Goal: Task Accomplishment & Management: Complete application form

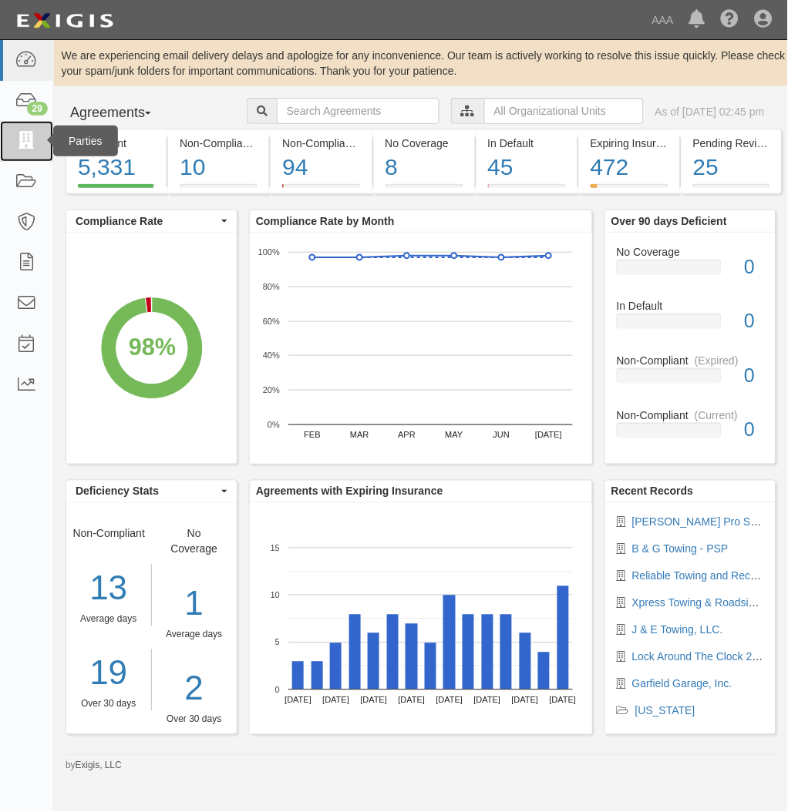
click at [31, 137] on icon at bounding box center [26, 142] width 22 height 18
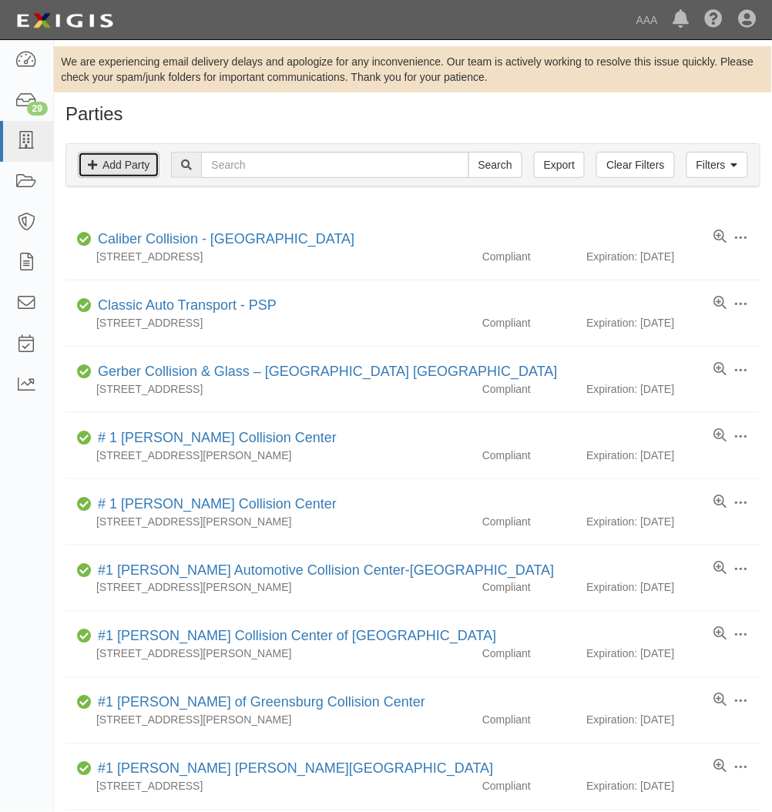
click at [122, 165] on link "Add Party" at bounding box center [119, 165] width 82 height 26
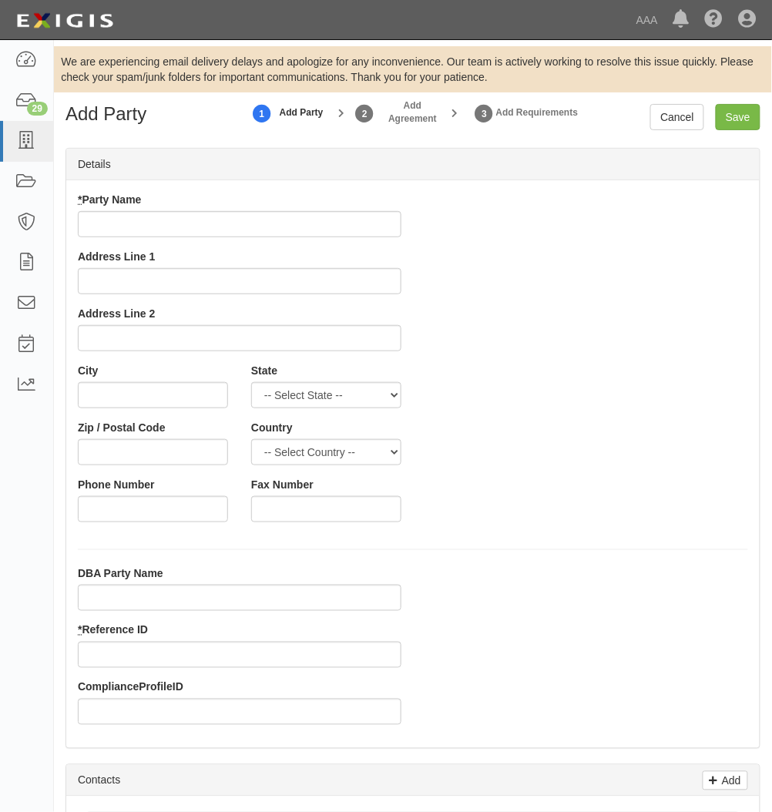
click at [652, 365] on div "* Party Name Address Line 1 Address Line 2 City State -- Select State -- Alabam…" at bounding box center [413, 363] width 694 height 342
click at [153, 217] on input "* Party Name" at bounding box center [240, 224] width 324 height 26
click at [241, 217] on input "* Party Name" at bounding box center [240, 224] width 324 height 26
paste input "MARD Inc dba American Tire & Service"
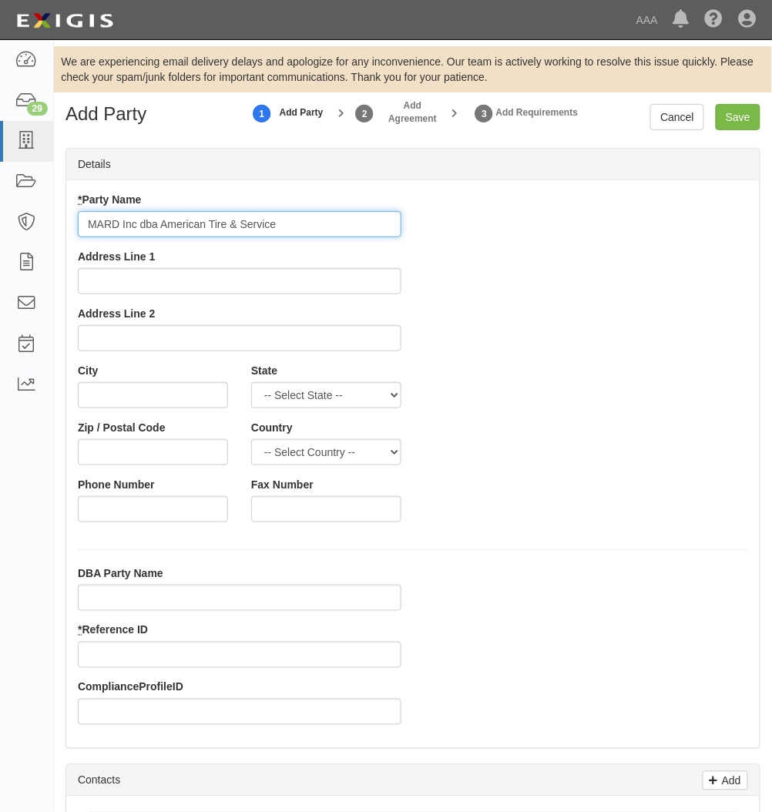
type input "MARD Inc dba American Tire & Service"
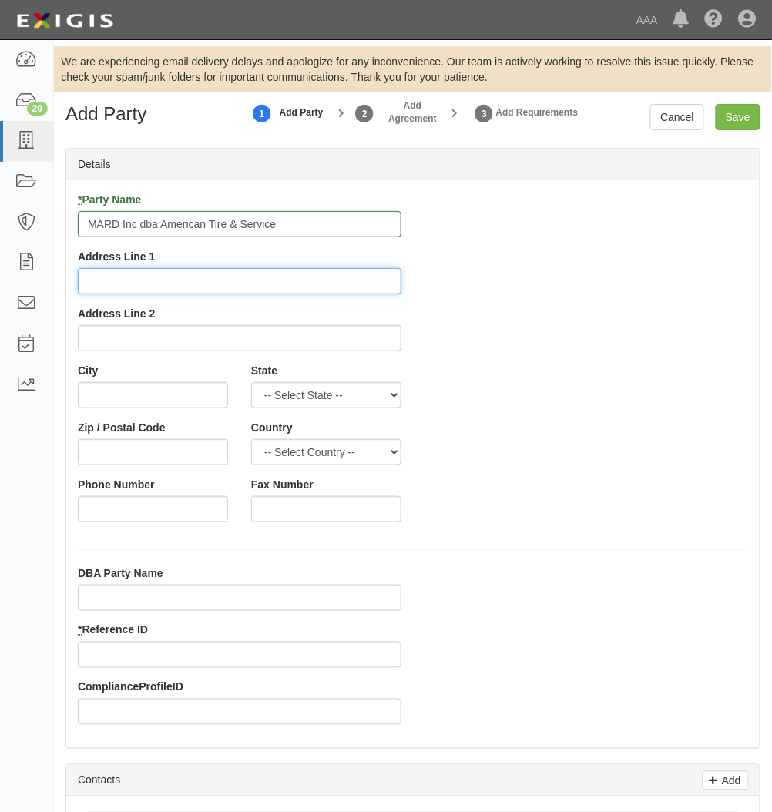
click at [113, 290] on input "Address Line 1" at bounding box center [240, 281] width 324 height 26
click at [87, 287] on input "Address Line 1" at bounding box center [240, 281] width 324 height 26
paste input "4520 Arrowhead Ridge"
type input "4520 Arrowhead Ridge"
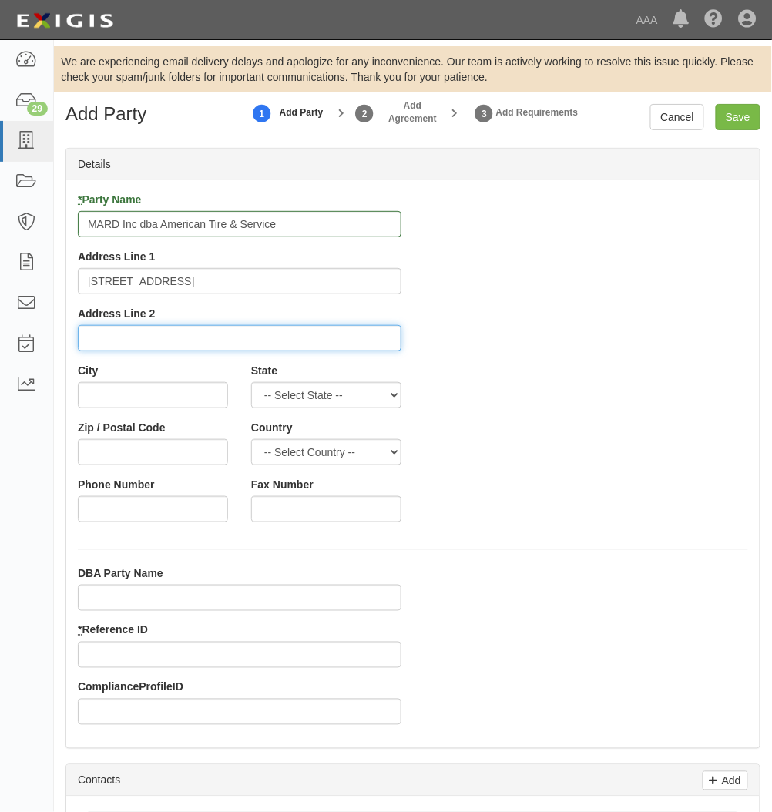
click at [138, 332] on input "Address Line 2" at bounding box center [240, 338] width 324 height 26
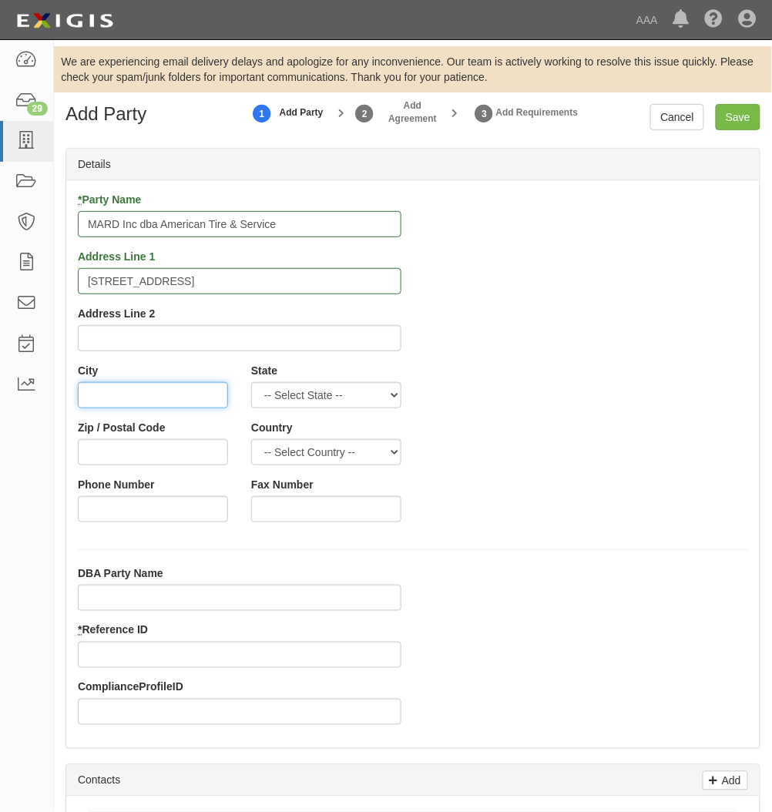
click at [126, 392] on input "City" at bounding box center [153, 395] width 150 height 26
type input "Rio Rancho"
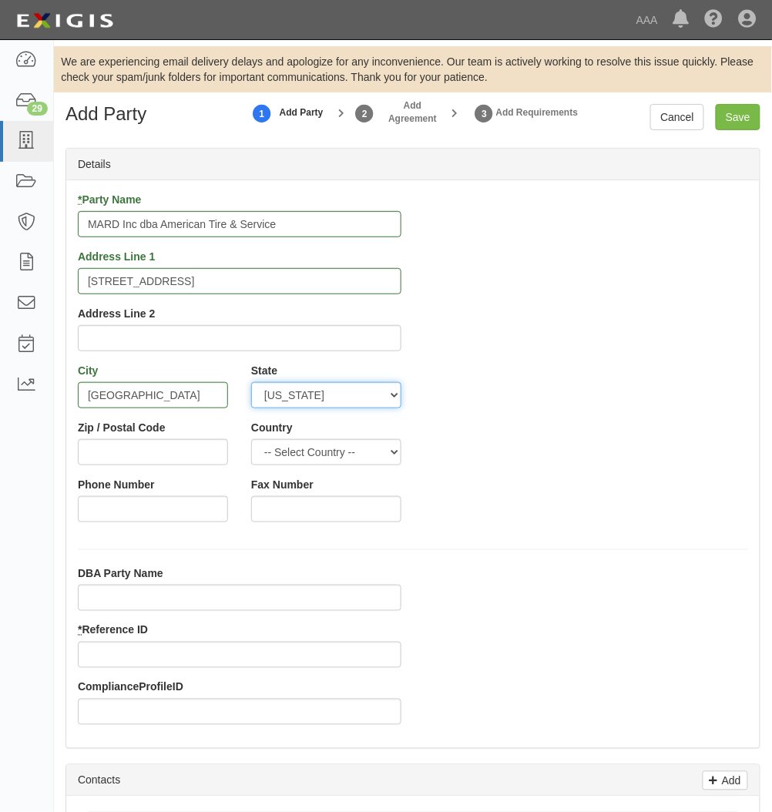
select select "NM"
type input "87124"
click at [566, 339] on div "* Party Name MARD Inc dba American Tire & Service Address Line 1 4520 Arrowhead…" at bounding box center [413, 363] width 694 height 342
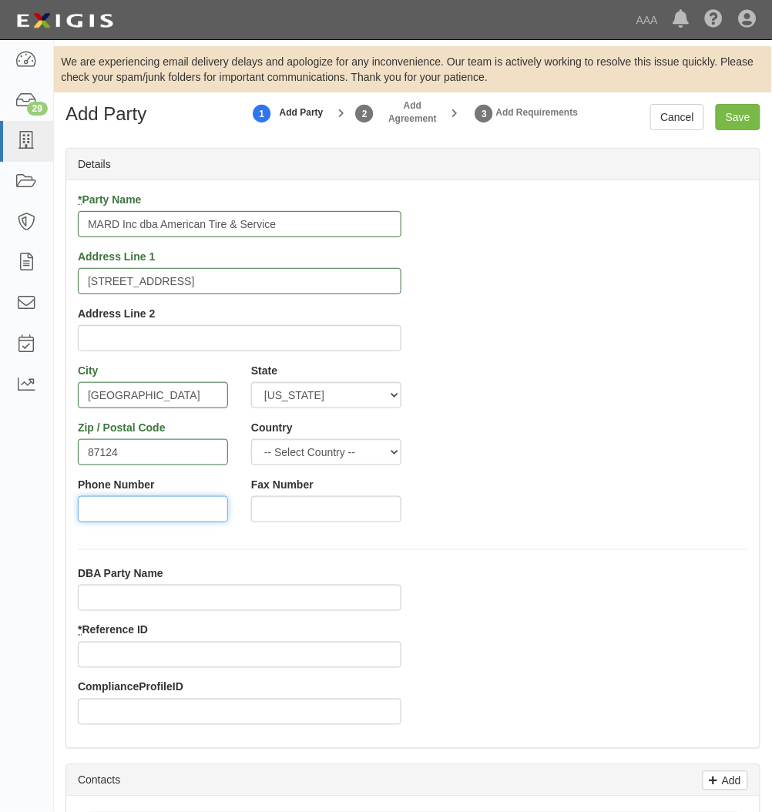
click at [168, 515] on input "Phone Number" at bounding box center [153, 509] width 150 height 26
click at [157, 510] on input "Phone Number" at bounding box center [153, 509] width 150 height 26
paste input "505-891-8951"
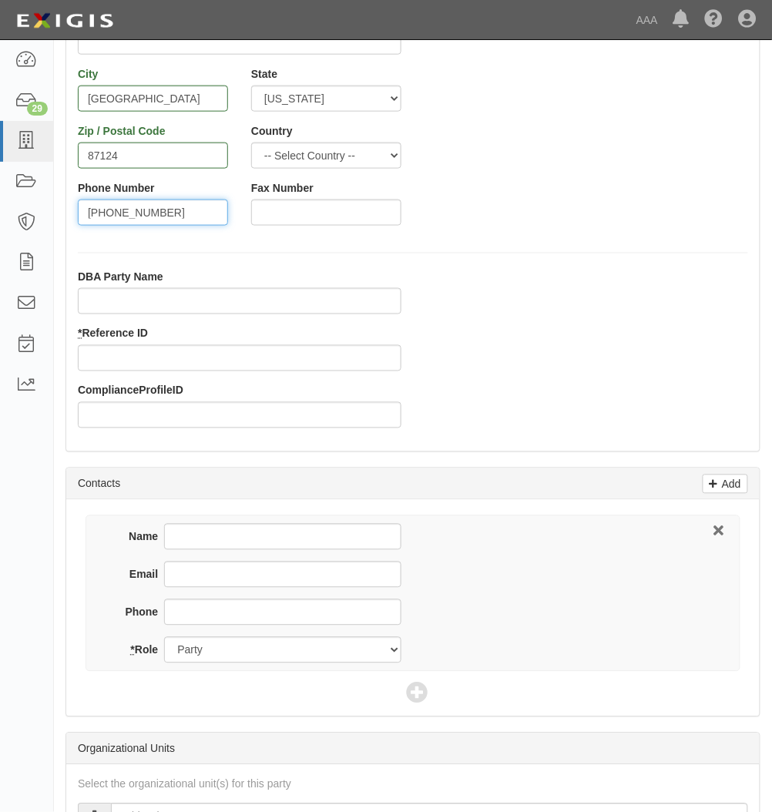
scroll to position [308, 0]
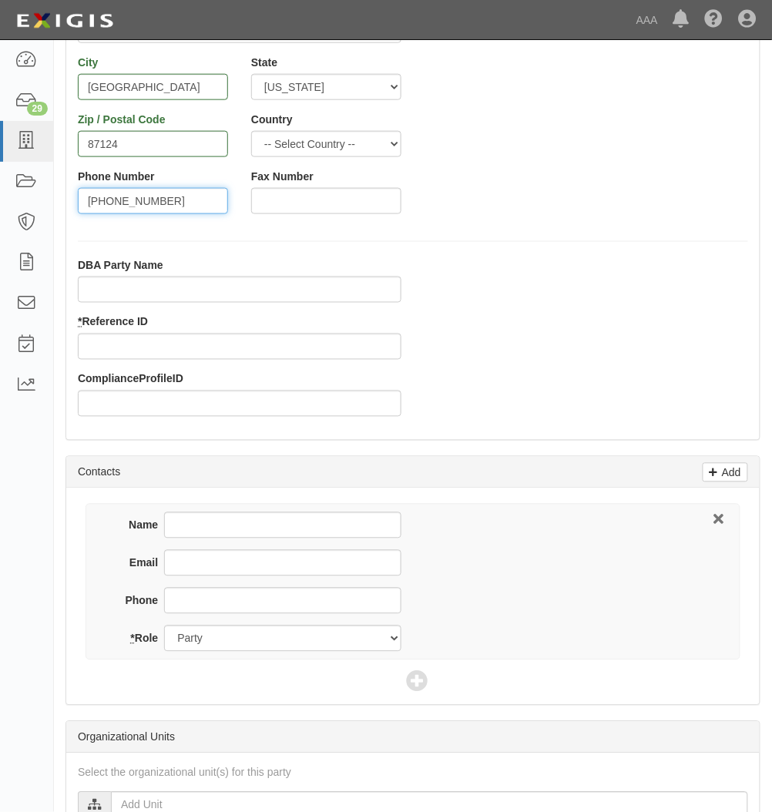
type input "505-891-8951"
click at [156, 351] on input "* Reference ID" at bounding box center [240, 347] width 324 height 26
click at [201, 349] on input "* Reference ID" at bounding box center [240, 347] width 324 height 26
click at [160, 341] on input "* Reference ID" at bounding box center [240, 347] width 324 height 26
paste input "2"
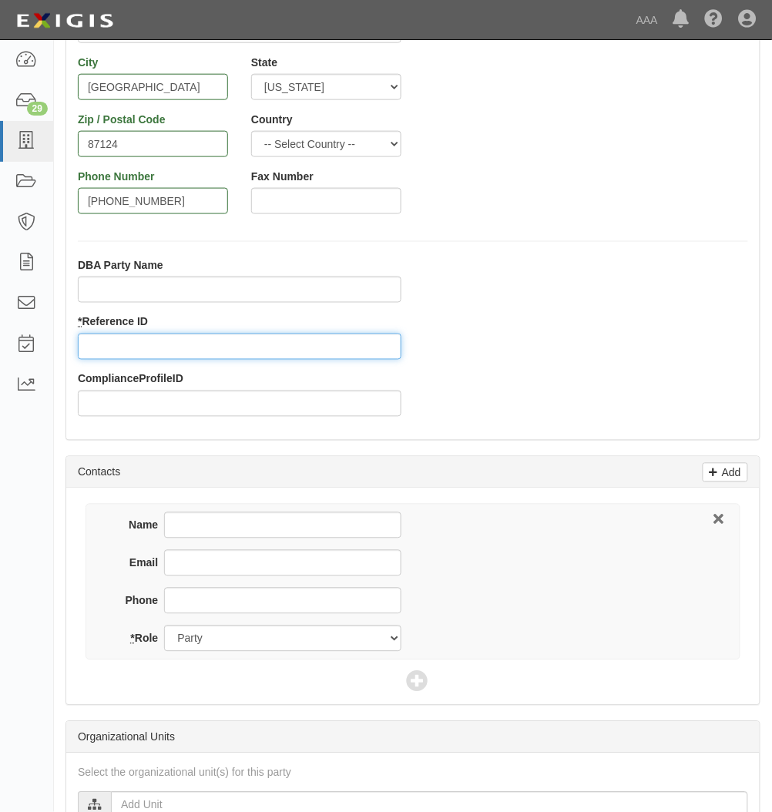
click at [191, 345] on input "* Reference ID" at bounding box center [240, 347] width 324 height 26
type input "25147"
click at [205, 390] on div "ComplianceProfileID" at bounding box center [240, 394] width 324 height 45
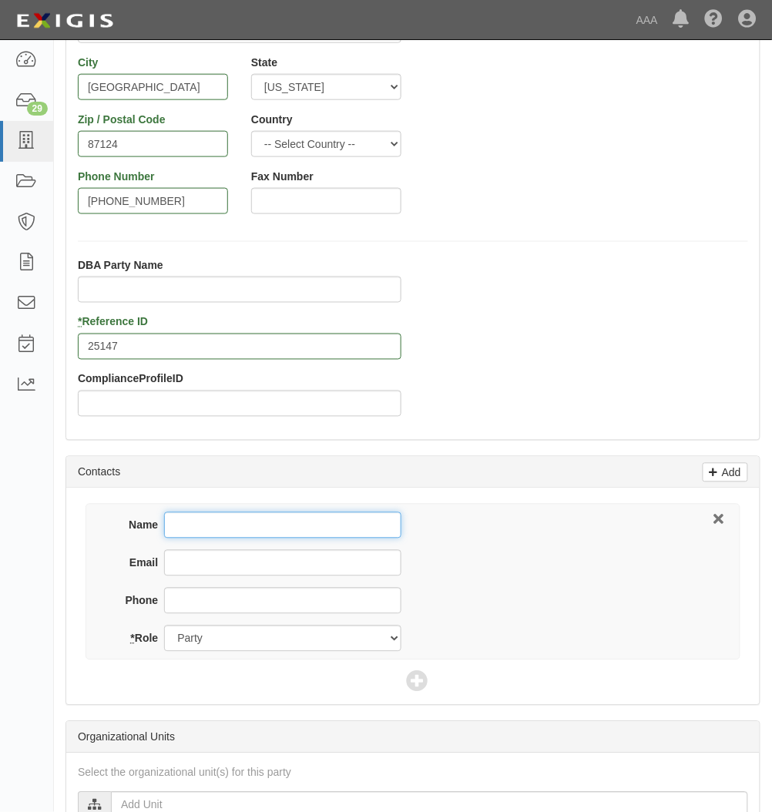
click at [305, 523] on input "Name" at bounding box center [282, 526] width 237 height 26
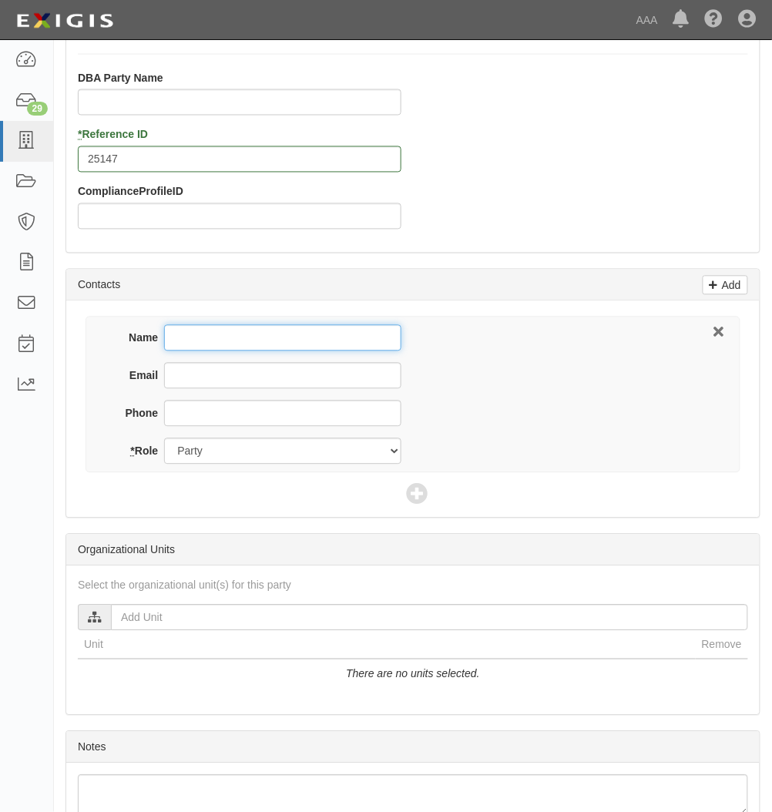
scroll to position [513, 0]
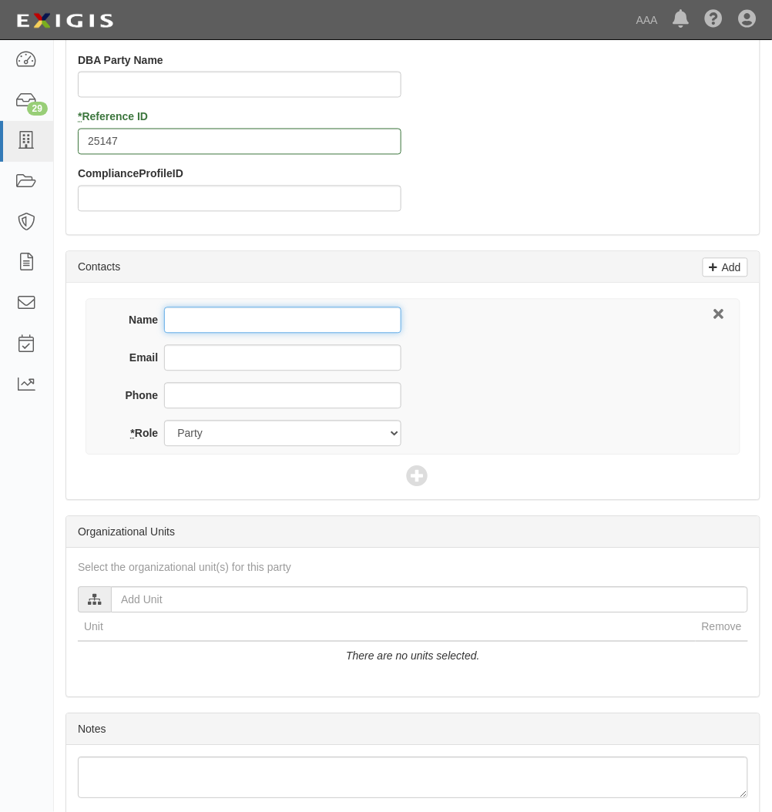
click at [226, 326] on input "Name" at bounding box center [282, 321] width 237 height 26
click at [249, 319] on input "Name" at bounding box center [282, 321] width 237 height 26
paste input "Roger DuChaussee"
type input "Roger DuChaussee"
click at [304, 373] on div "Email" at bounding box center [257, 364] width 288 height 38
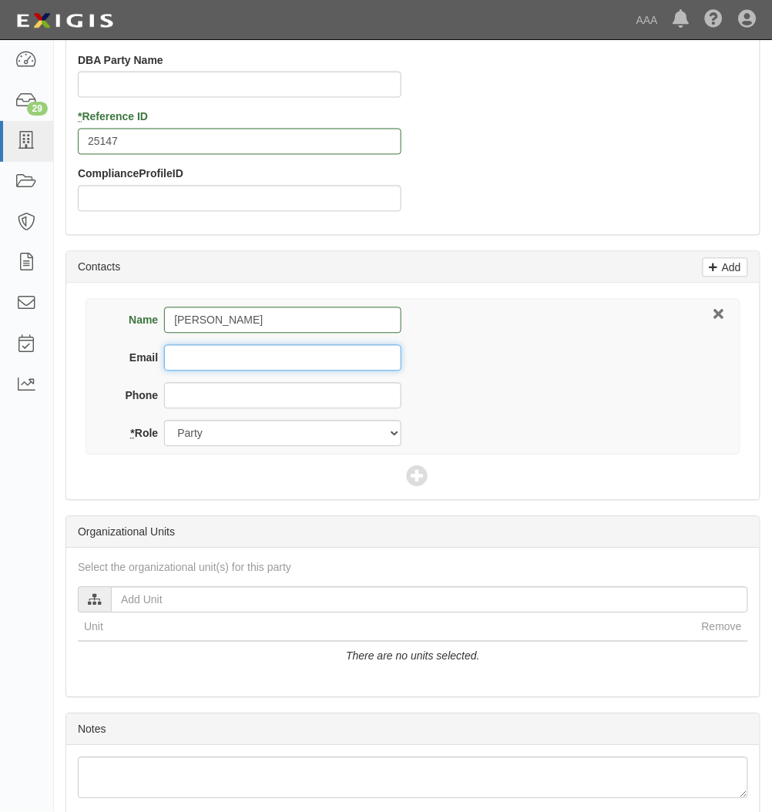
click at [304, 370] on input "Email" at bounding box center [282, 358] width 237 height 26
click at [301, 350] on input "Email" at bounding box center [282, 358] width 237 height 26
click at [365, 363] on input "Email" at bounding box center [282, 358] width 237 height 26
paste input "americantireguy@msn.com"
type input "americantireguy@msn.com"
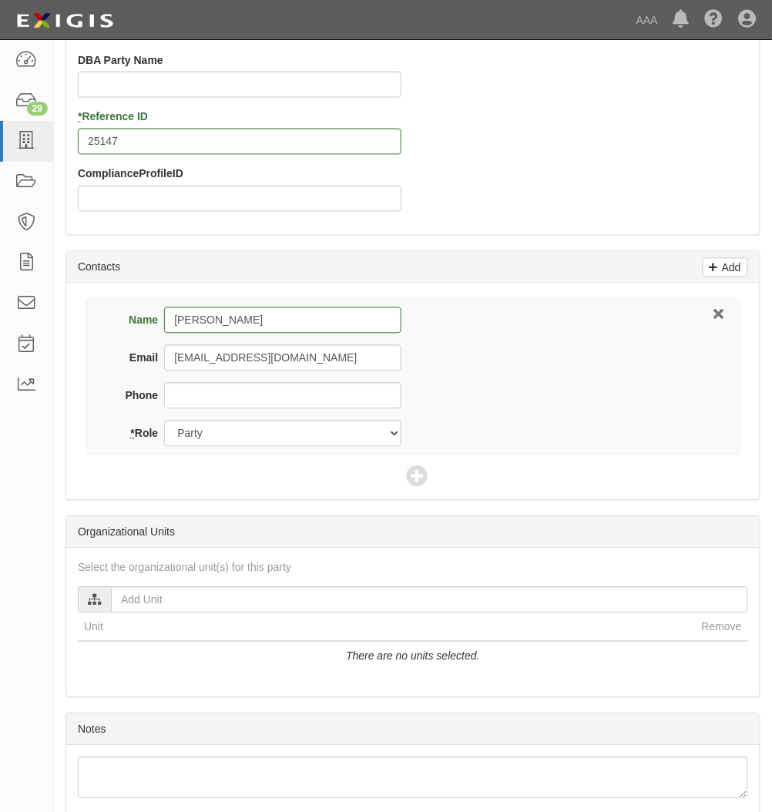
click at [429, 475] on div "Name Roger DuChaussee Email americantireguy@msn.com Phone * Role Party Broker O…" at bounding box center [413, 392] width 694 height 217
click at [412, 479] on icon at bounding box center [417, 478] width 22 height 22
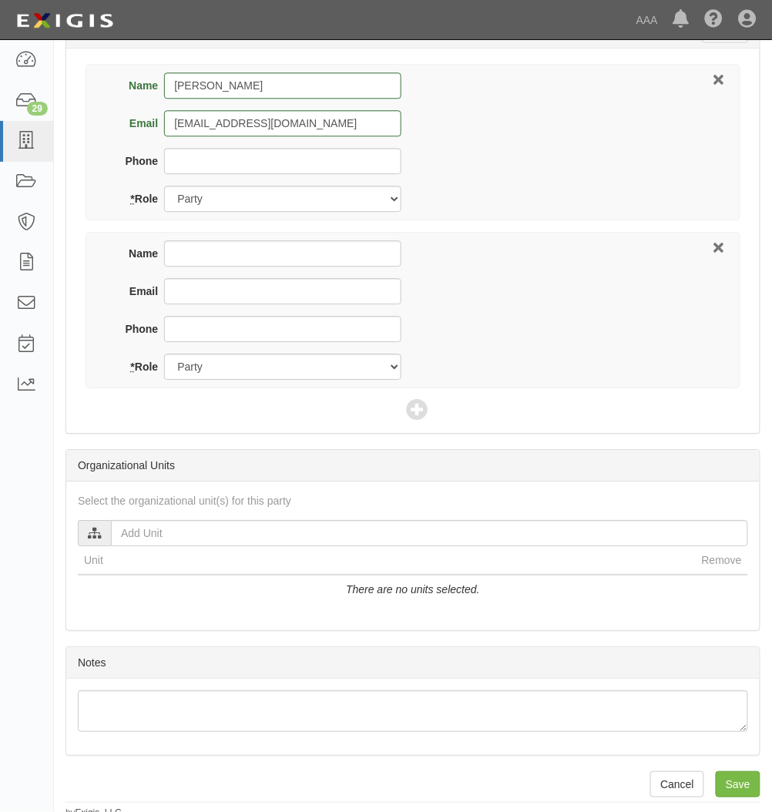
scroll to position [755, 0]
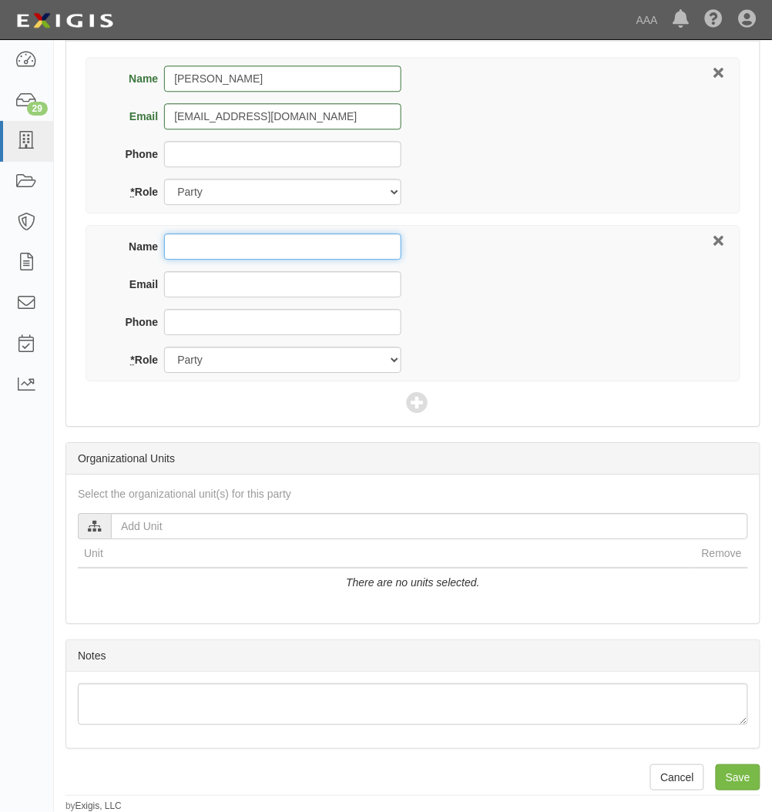
click at [284, 250] on input "Name" at bounding box center [282, 247] width 237 height 26
type input "[PERSON_NAME]"
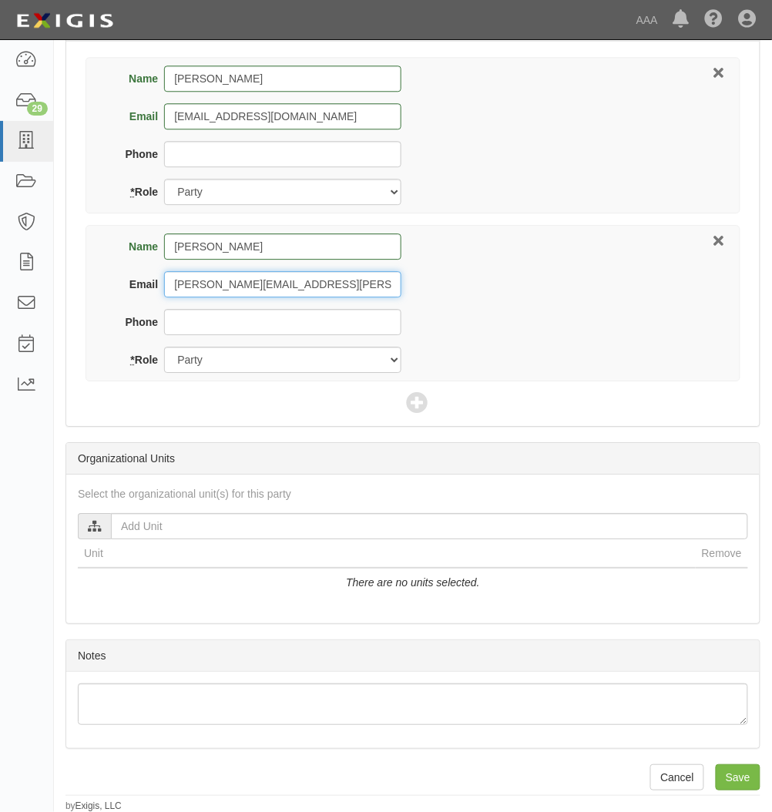
type input "[PERSON_NAME][EMAIL_ADDRESS][PERSON_NAME][DOMAIN_NAME]"
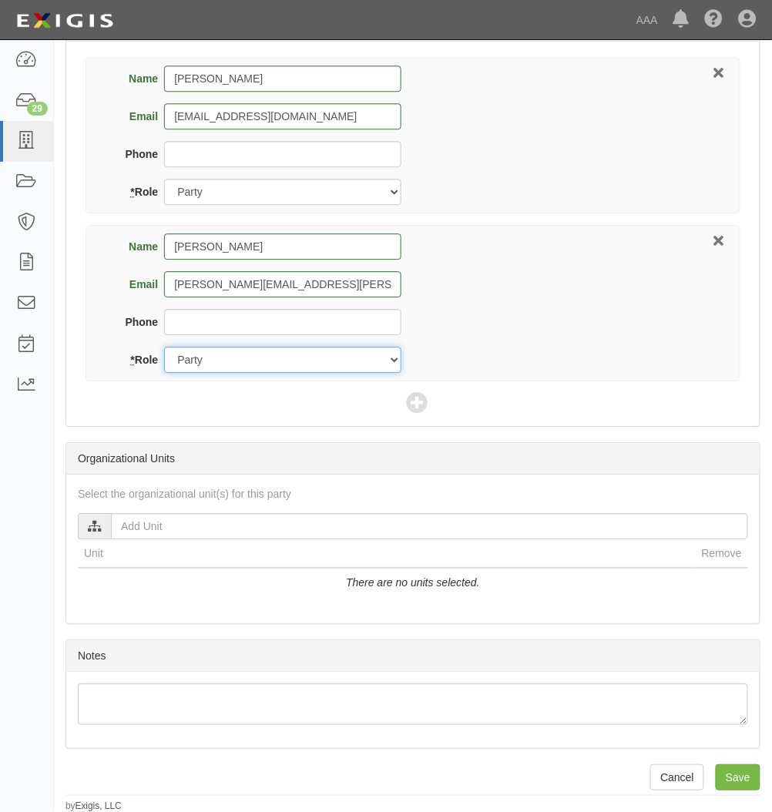
select select "Broker"
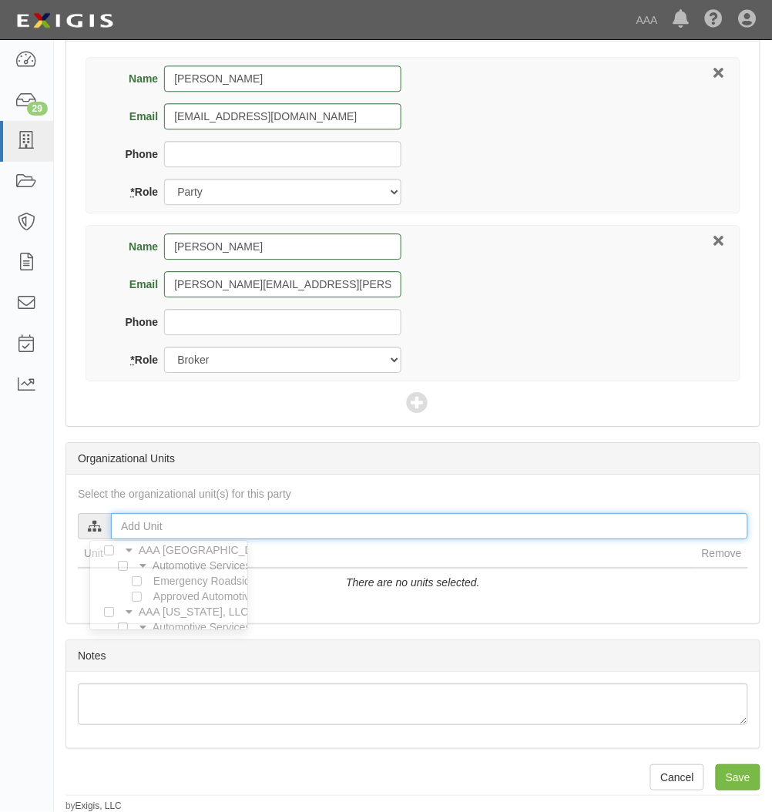
type input "o"
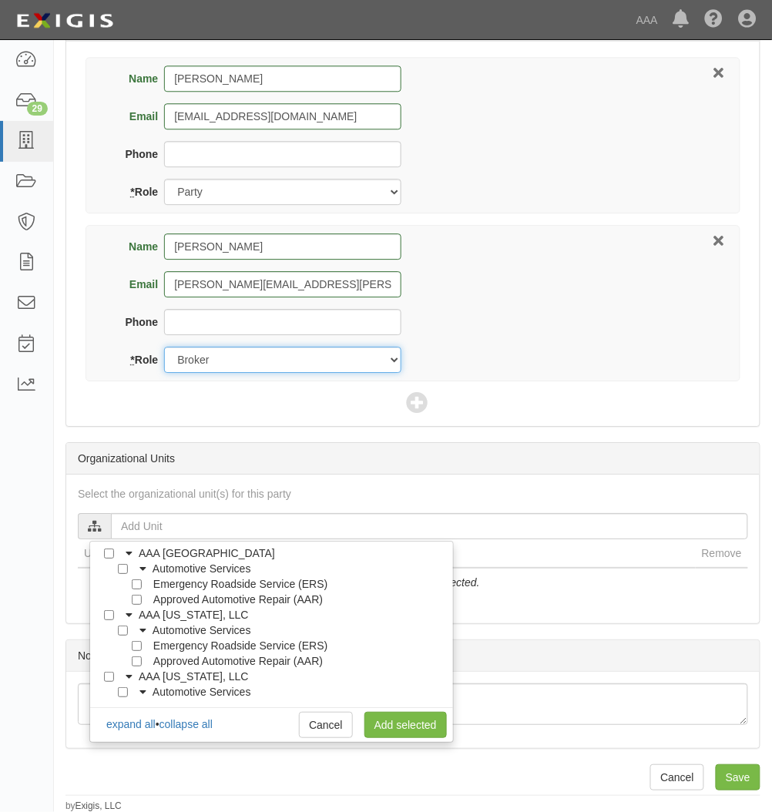
click at [348, 364] on select "Party Broker Other" at bounding box center [282, 360] width 237 height 26
select select "Other"
click at [164, 347] on select "Party Broker Other" at bounding box center [282, 360] width 237 height 26
click at [680, 342] on div "Name Jeremy Osborn Email Osborn.Jeremy@ace.aaa.com Phone * Role Party Broker Ot…" at bounding box center [413, 303] width 655 height 156
click at [422, 403] on icon at bounding box center [417, 404] width 22 height 22
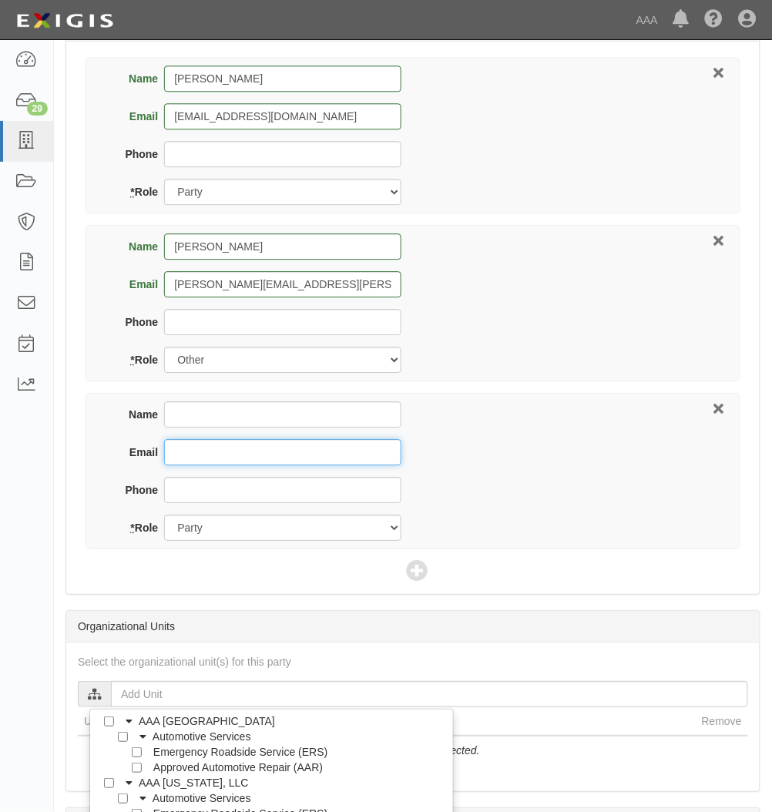
click at [224, 442] on input "Email" at bounding box center [282, 452] width 237 height 26
drag, startPoint x: 214, startPoint y: 466, endPoint x: 224, endPoint y: 456, distance: 14.2
click at [214, 466] on div "Email" at bounding box center [257, 458] width 288 height 38
click at [225, 456] on input "Email" at bounding box center [282, 452] width 237 height 26
paste input "[PERSON_NAME][EMAIL_ADDRESS][PERSON_NAME][DOMAIN_NAME]"
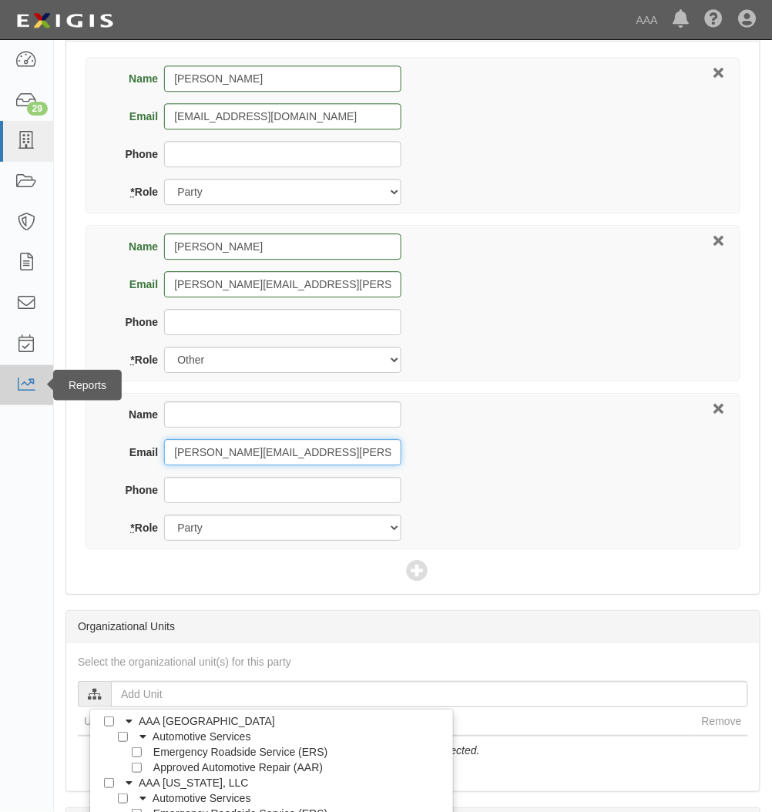
type input "[PERSON_NAME][EMAIL_ADDRESS][PERSON_NAME][DOMAIN_NAME]"
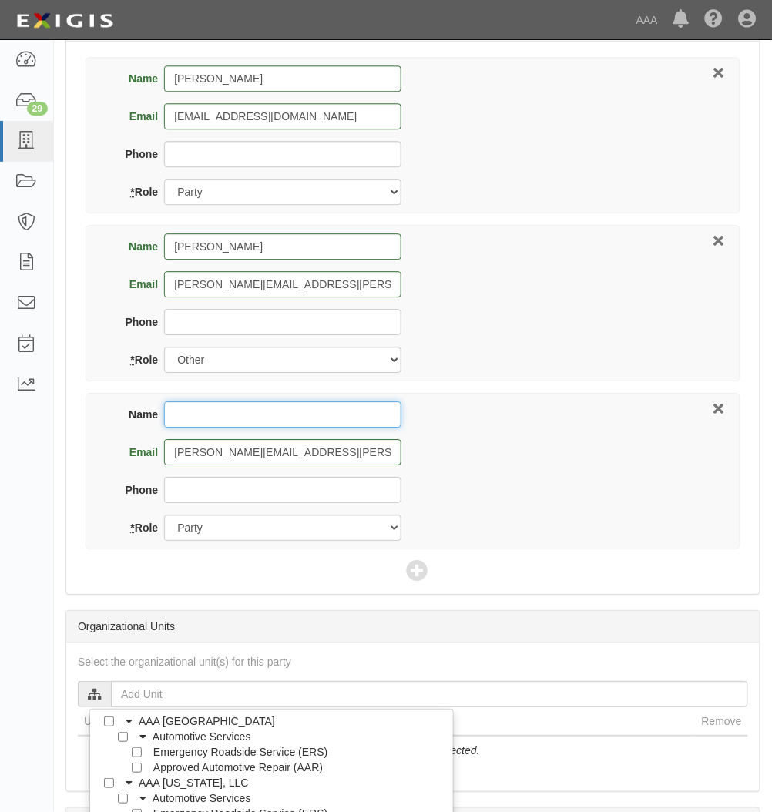
click at [271, 417] on input "Name" at bounding box center [282, 415] width 237 height 26
type input "v"
paste input "[PERSON_NAME]"
type input "[PERSON_NAME]"
click at [449, 315] on div "Name Jeremy Osborn Email Osborn.Jeremy@ace.aaa.com Phone * Role Party Broker Ot…" at bounding box center [413, 303] width 655 height 156
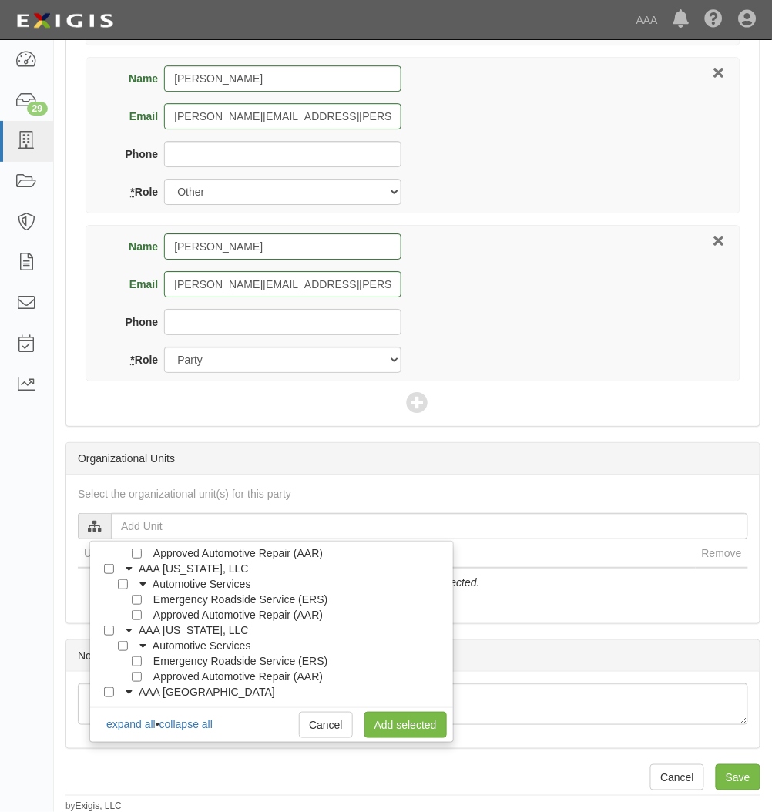
scroll to position [0, 0]
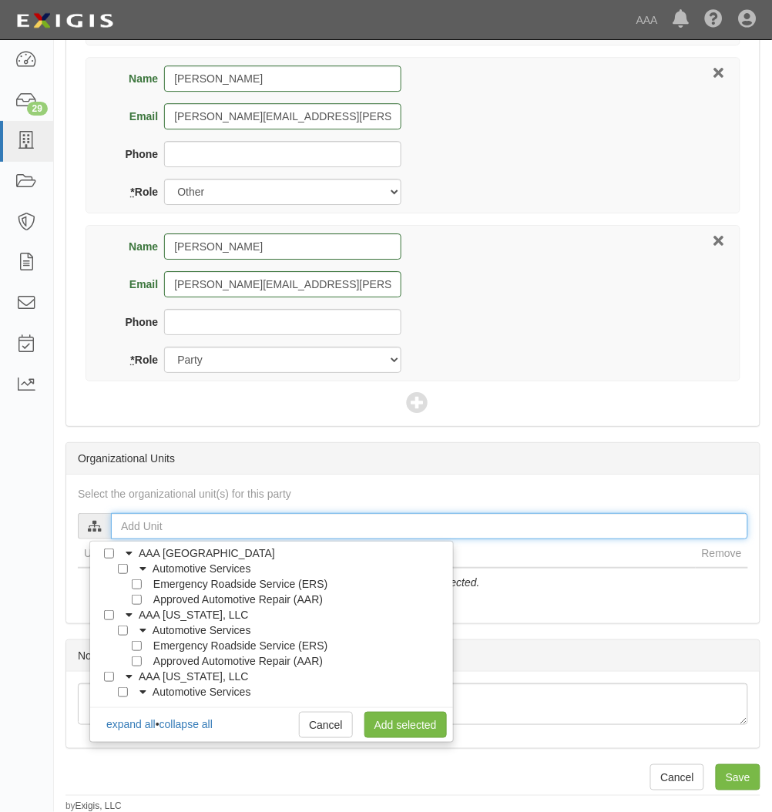
click at [136, 531] on input "text" at bounding box center [429, 526] width 637 height 26
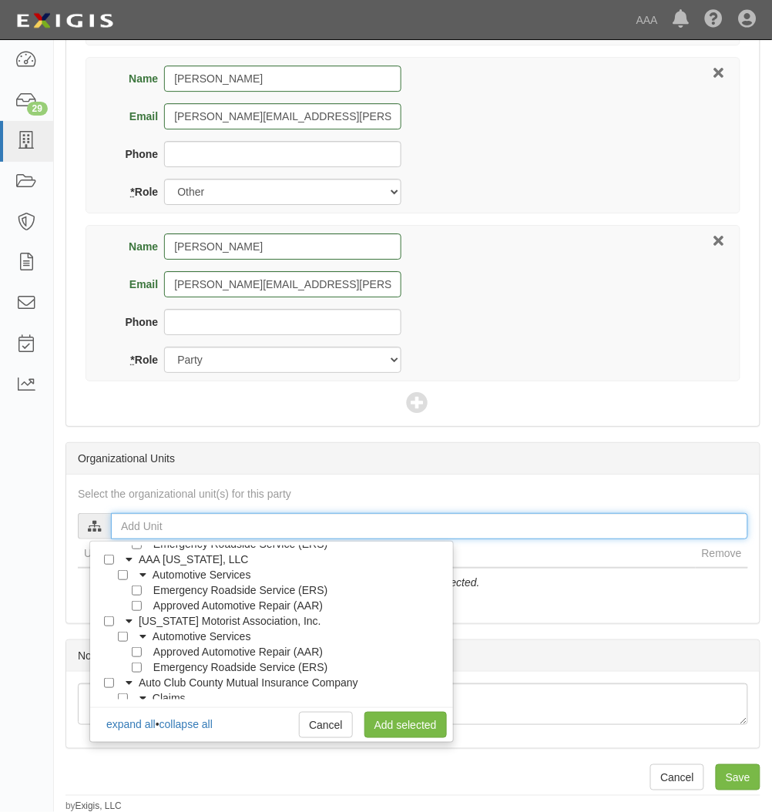
scroll to position [308, 0]
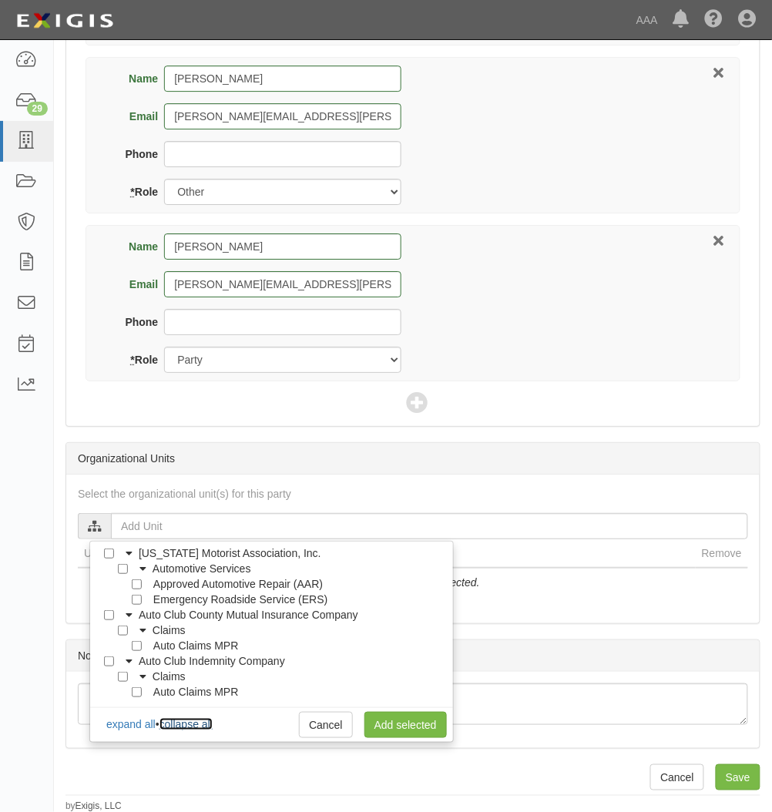
click at [213, 721] on link "collapse all" at bounding box center [186, 724] width 53 height 12
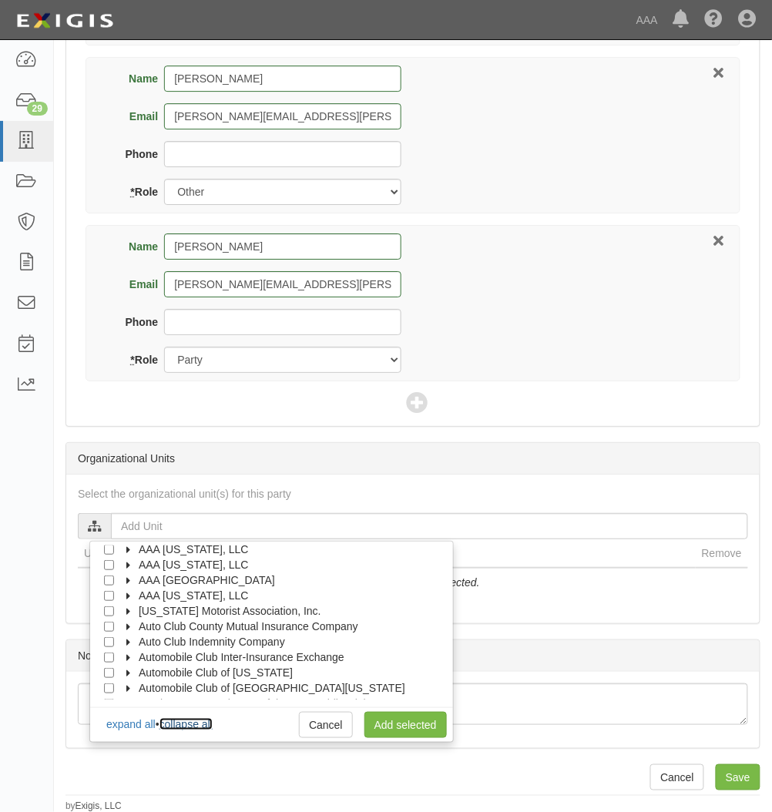
scroll to position [0, 0]
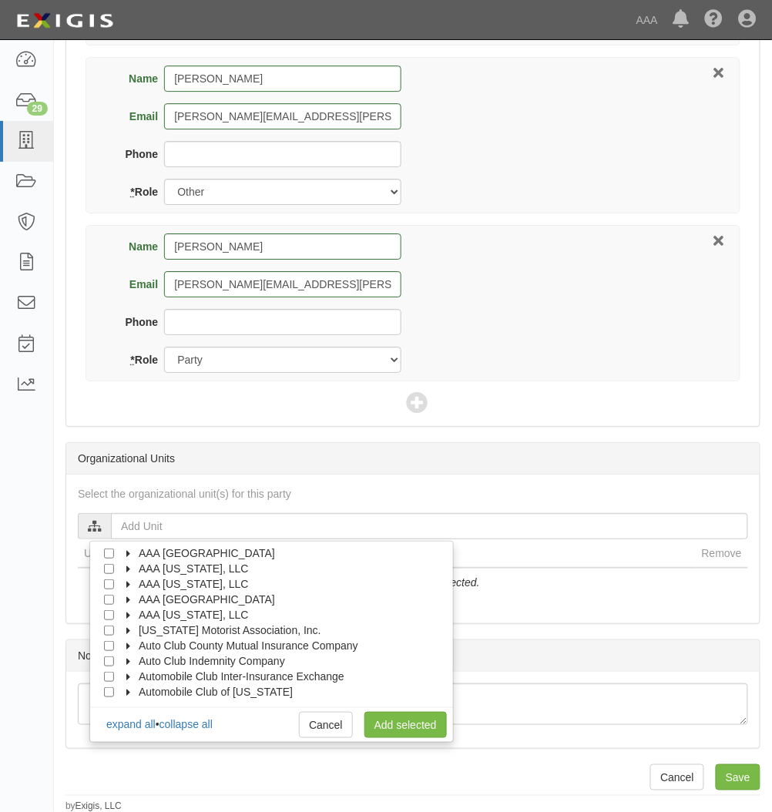
click at [125, 583] on icon at bounding box center [129, 585] width 11 height 7
click at [140, 632] on input "Approved Automotive Repair (AAR)" at bounding box center [137, 631] width 10 height 10
checkbox input "true"
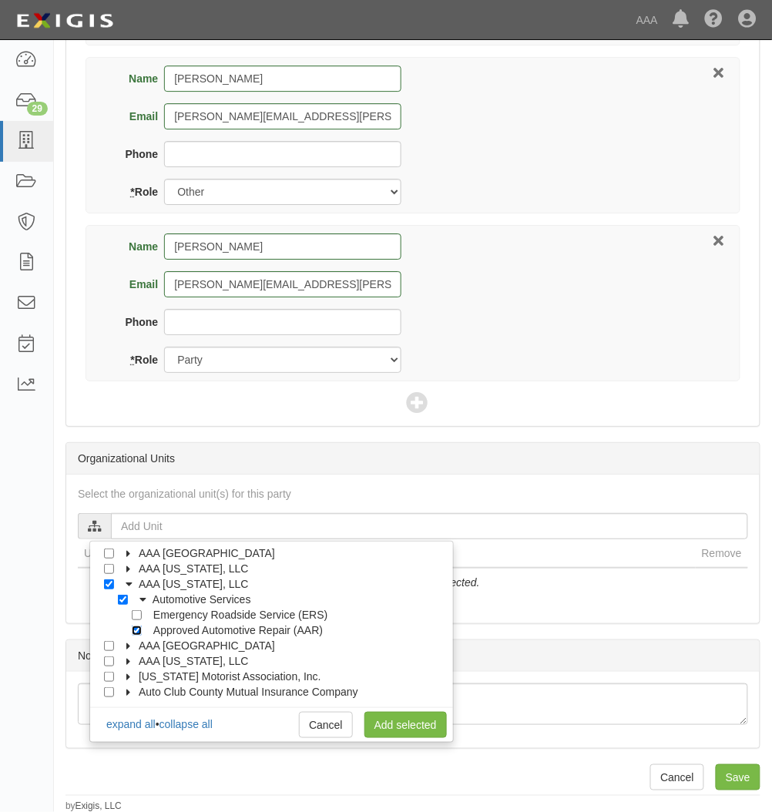
checkbox input "true"
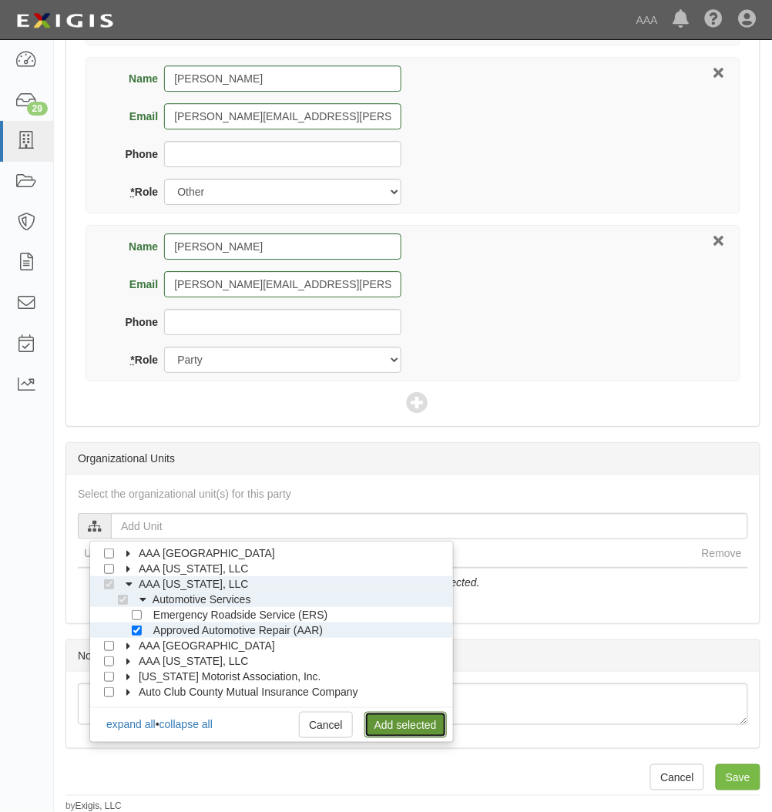
click at [390, 720] on link "Add selected" at bounding box center [406, 725] width 82 height 26
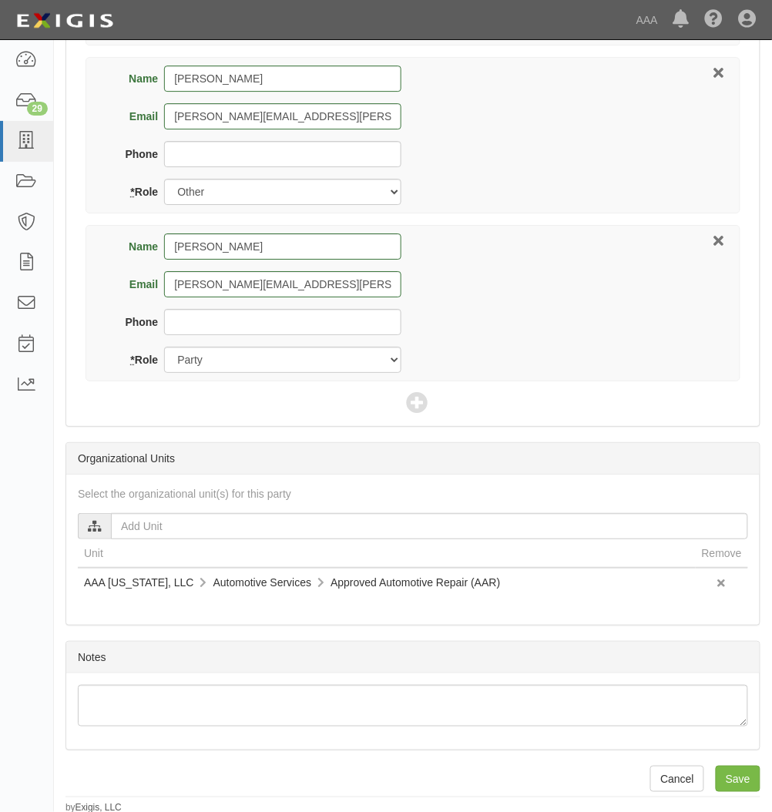
scroll to position [926, 0]
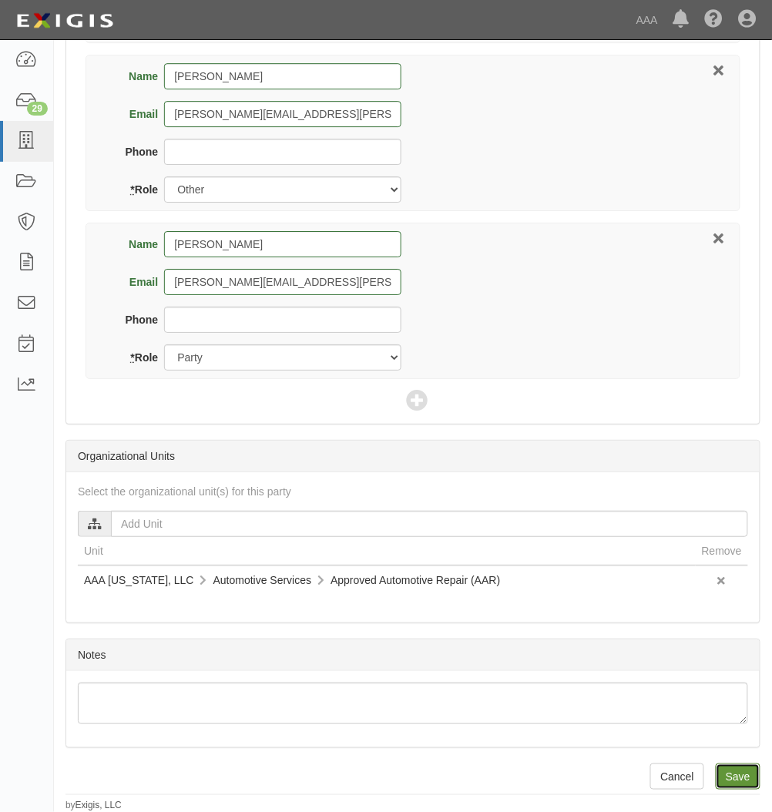
click at [748, 774] on input "Save" at bounding box center [738, 777] width 45 height 26
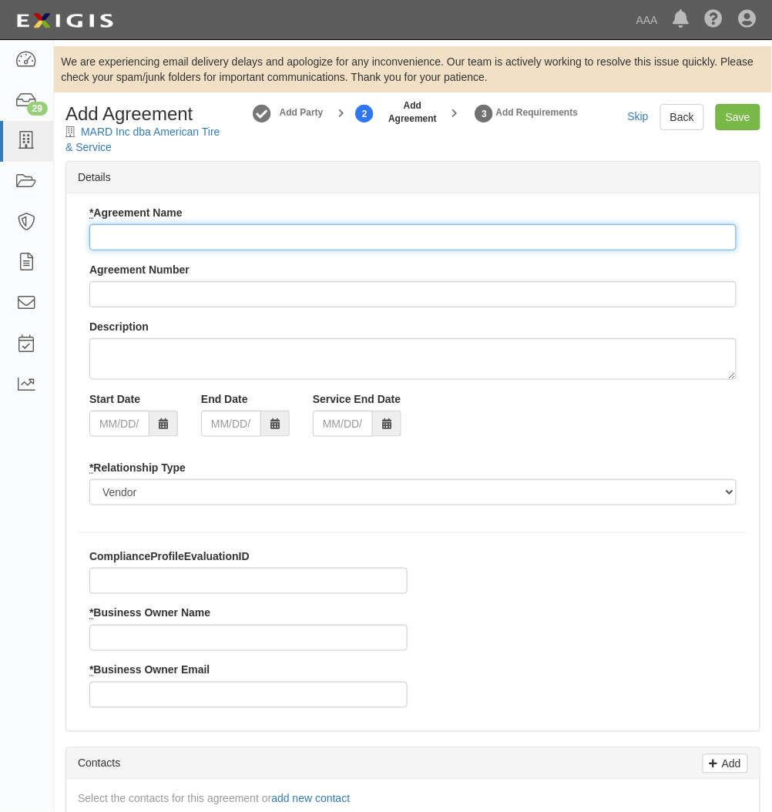
click at [156, 234] on input "* Agreement Name" at bounding box center [412, 237] width 647 height 26
paste input "[US_STATE] AAR"
type input "[US_STATE] AAR"
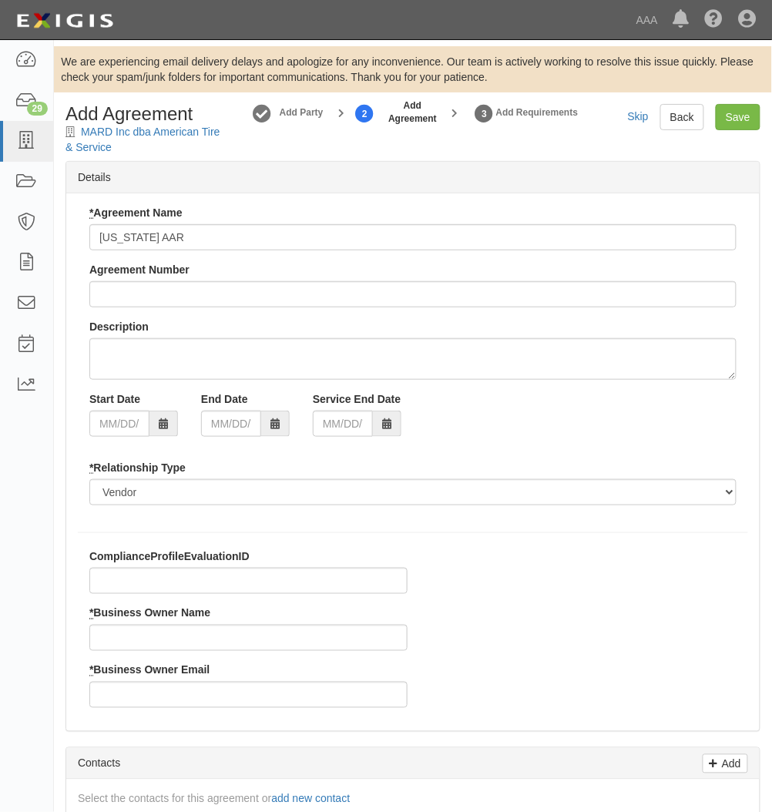
click at [200, 315] on div "* Agreement Name New Mexico AAR Agreement Number Description Start Date End Dat…" at bounding box center [413, 361] width 671 height 312
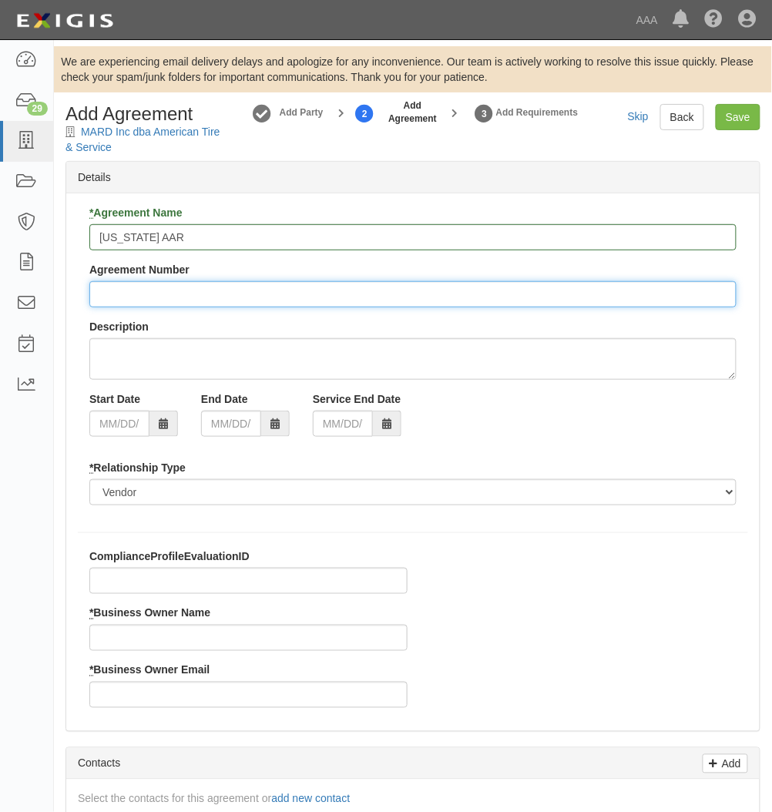
click at [222, 288] on input "Agreement Number" at bounding box center [412, 294] width 647 height 26
click at [301, 294] on input "Agreement Number" at bounding box center [412, 294] width 647 height 26
type input "25147"
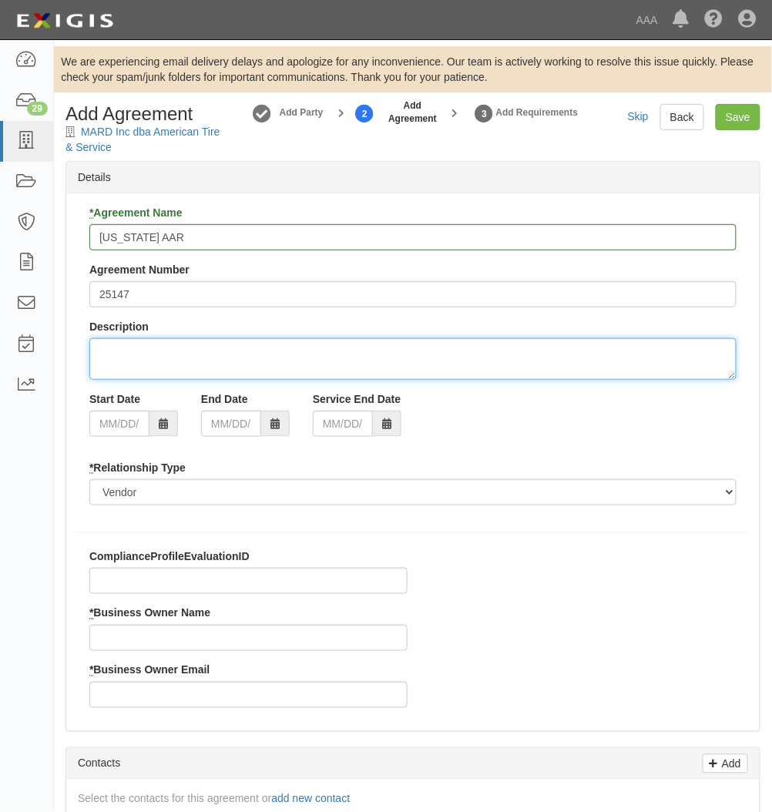
click at [260, 353] on textarea "Description" at bounding box center [412, 359] width 647 height 42
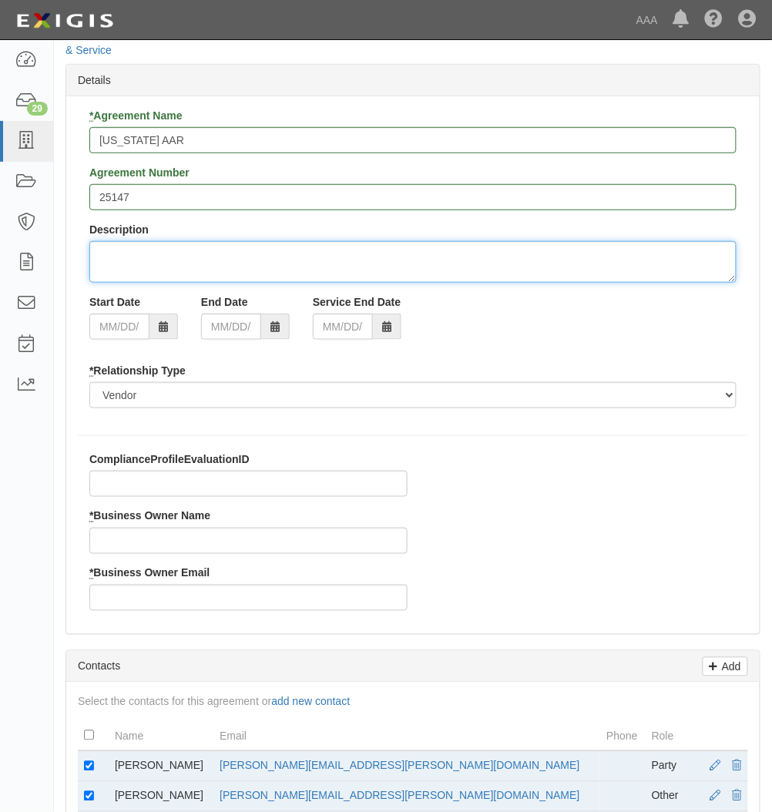
scroll to position [308, 0]
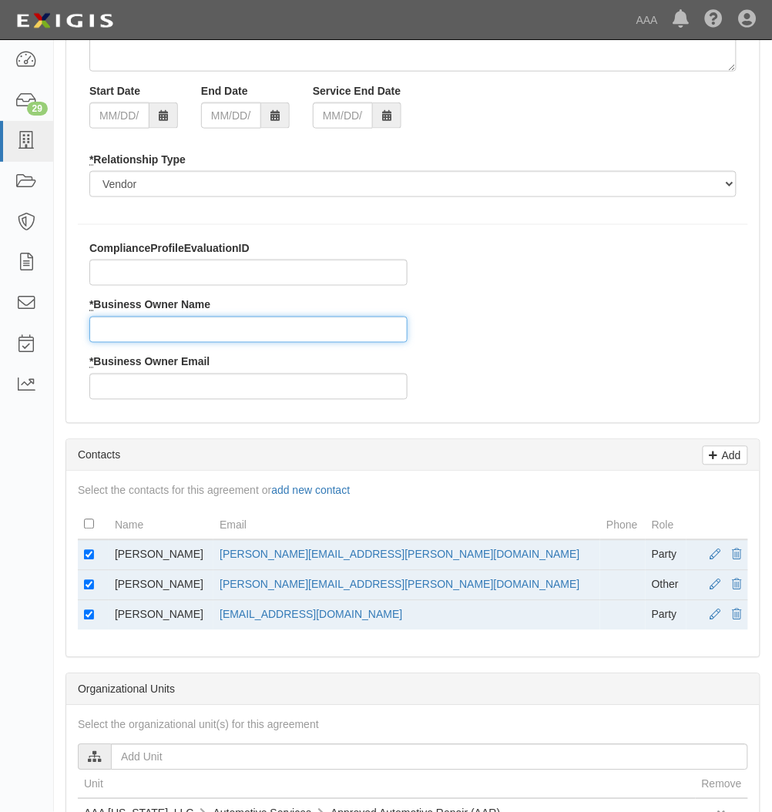
click at [189, 338] on input "* Business Owner Name" at bounding box center [248, 330] width 318 height 26
click at [285, 331] on input "* Business Owner Name" at bounding box center [248, 330] width 318 height 26
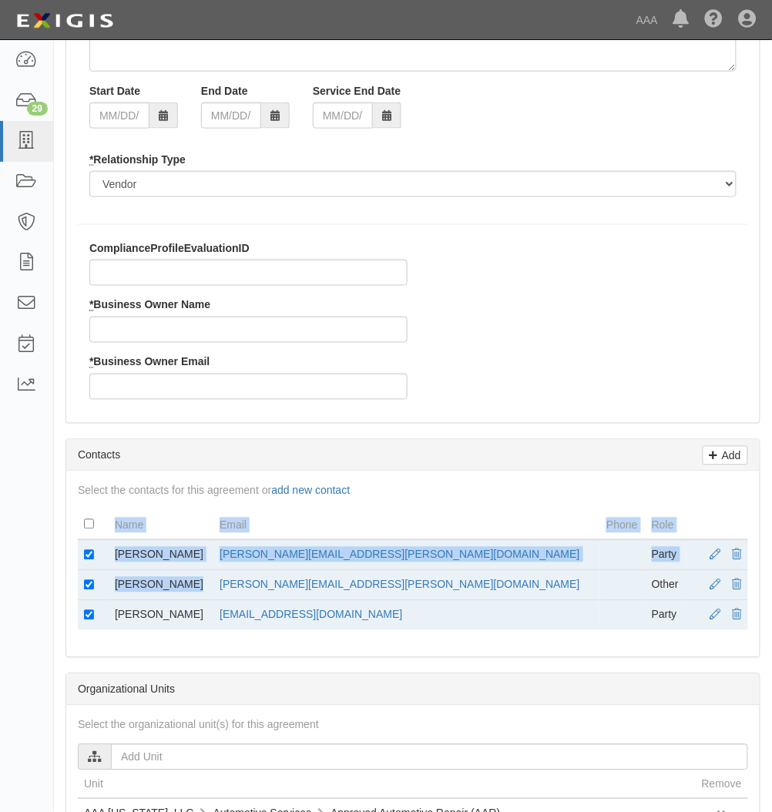
drag, startPoint x: 203, startPoint y: 587, endPoint x: 67, endPoint y: 586, distance: 136.4
click at [67, 586] on div "Select the contacts for this agreement or add new contact Name Email Phone Role…" at bounding box center [413, 565] width 694 height 186
click at [136, 586] on td "[PERSON_NAME]" at bounding box center [161, 586] width 105 height 30
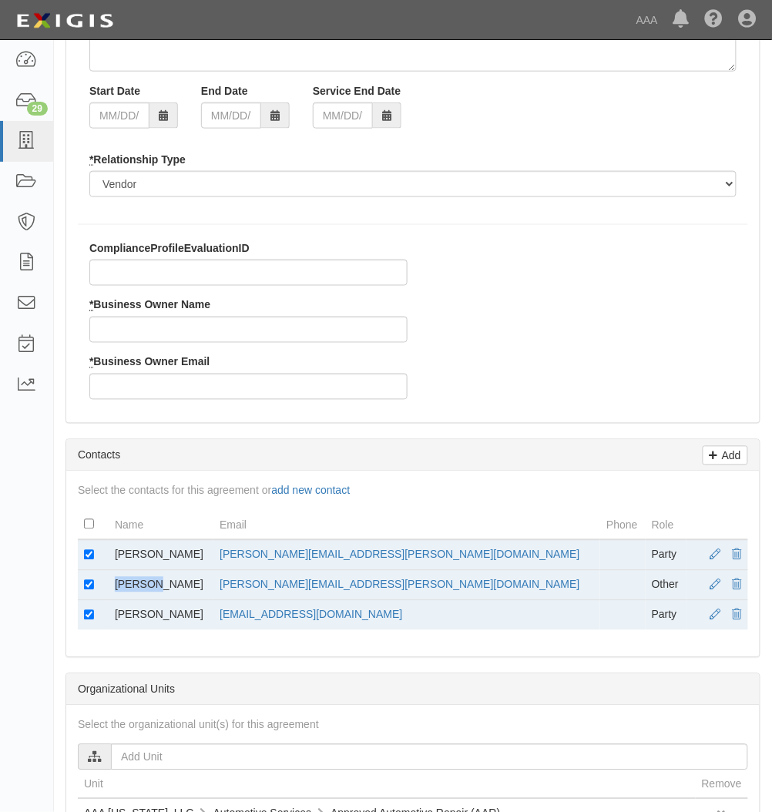
click at [136, 586] on td "[PERSON_NAME]" at bounding box center [161, 586] width 105 height 30
click at [137, 586] on td "[PERSON_NAME]" at bounding box center [161, 586] width 105 height 30
click at [331, 339] on input "* Business Owner Name" at bounding box center [248, 330] width 318 height 26
paste input "[PERSON_NAME]"
type input "[PERSON_NAME]"
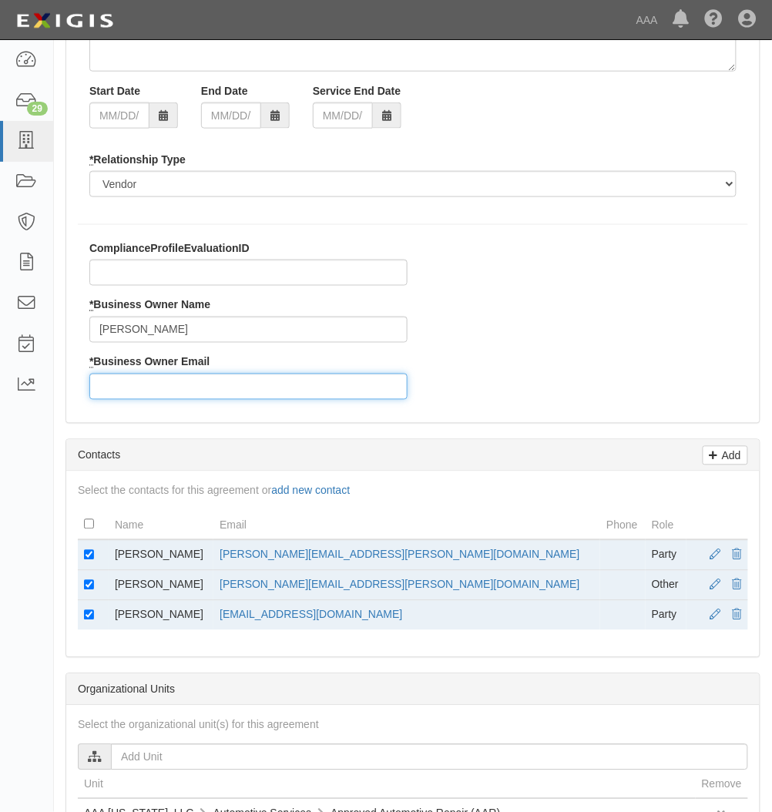
click at [156, 386] on input "* Business Owner Email" at bounding box center [248, 387] width 318 height 26
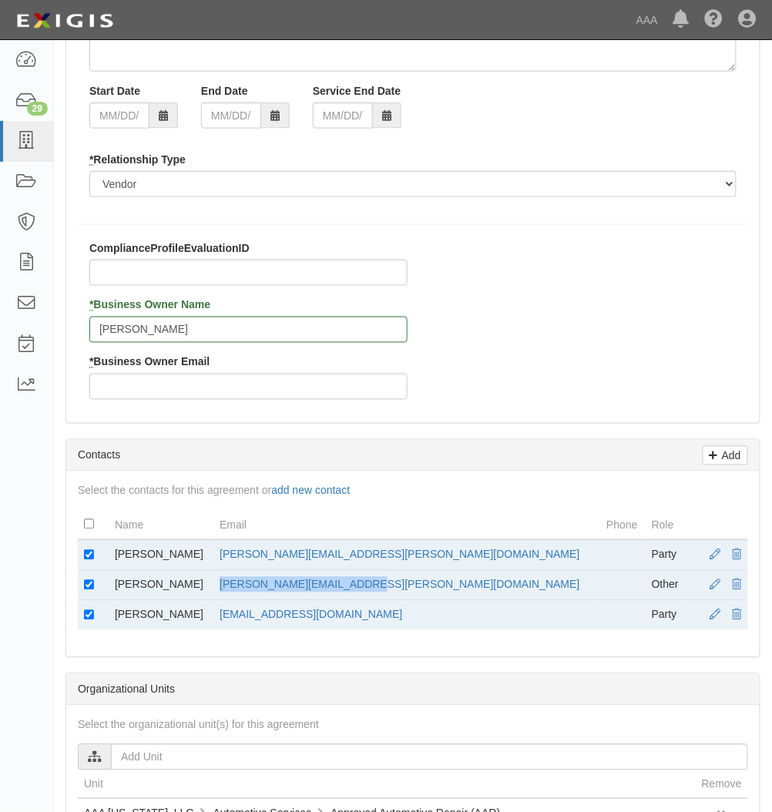
drag, startPoint x: 464, startPoint y: 591, endPoint x: 272, endPoint y: 590, distance: 191.9
click at [272, 590] on td "[PERSON_NAME][EMAIL_ADDRESS][PERSON_NAME][DOMAIN_NAME]" at bounding box center [406, 586] width 387 height 30
copy link "[PERSON_NAME][EMAIL_ADDRESS][PERSON_NAME][DOMAIN_NAME]"
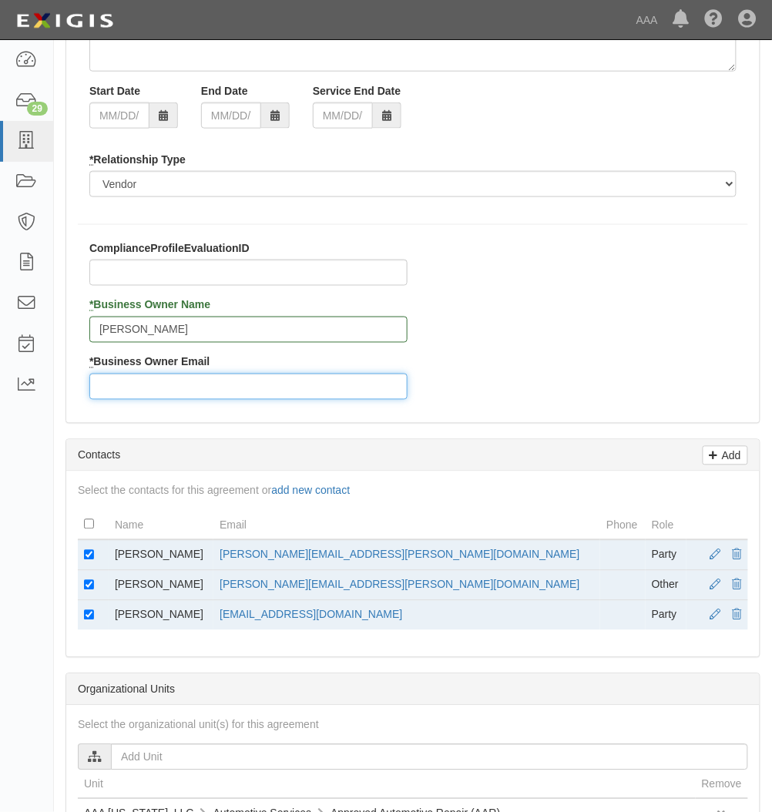
click at [212, 382] on input "* Business Owner Email" at bounding box center [248, 387] width 318 height 26
paste input "[PERSON_NAME][EMAIL_ADDRESS][PERSON_NAME][DOMAIN_NAME]"
type input "[PERSON_NAME][EMAIL_ADDRESS][PERSON_NAME][DOMAIN_NAME]"
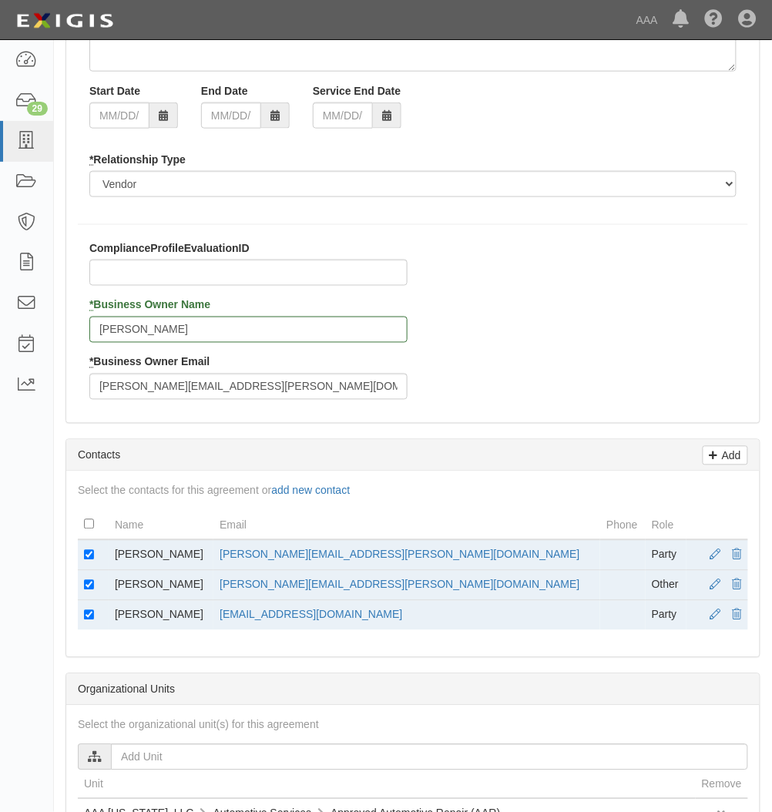
click at [89, 612] on td at bounding box center [93, 616] width 31 height 30
click at [719, 556] on span at bounding box center [716, 555] width 11 height 11
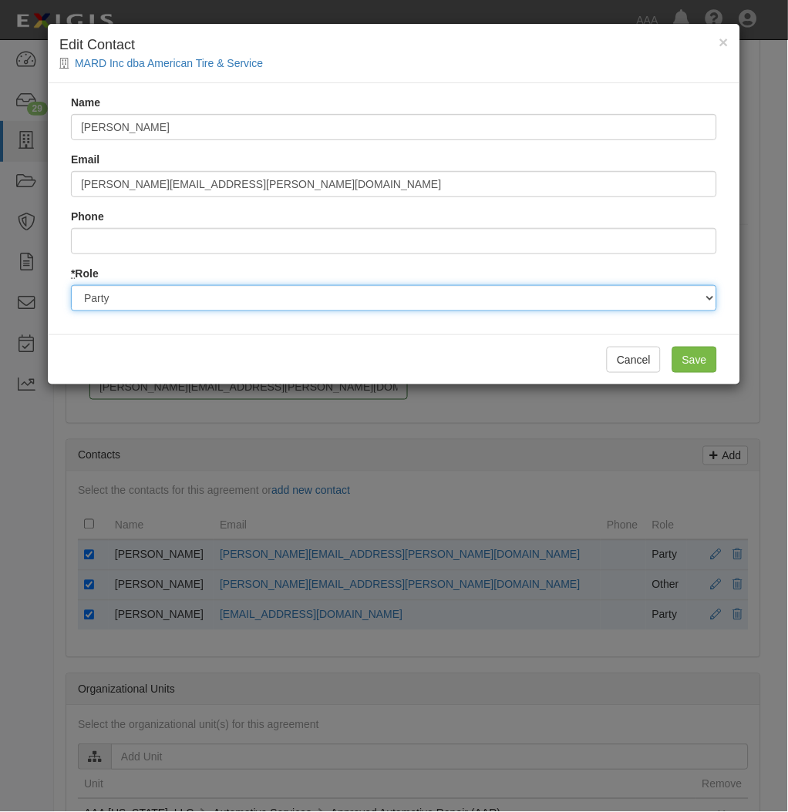
click at [105, 287] on select "Party Broker Other" at bounding box center [394, 298] width 646 height 26
select select "Broker"
click at [71, 285] on select "Party Broker Other" at bounding box center [394, 298] width 646 height 26
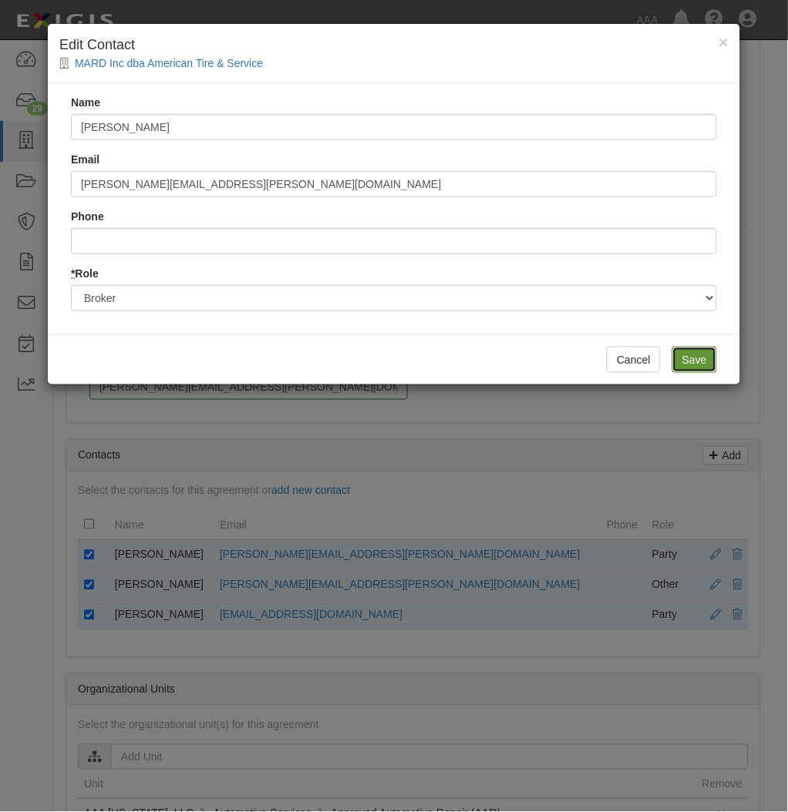
click at [691, 366] on input "Save" at bounding box center [694, 360] width 45 height 26
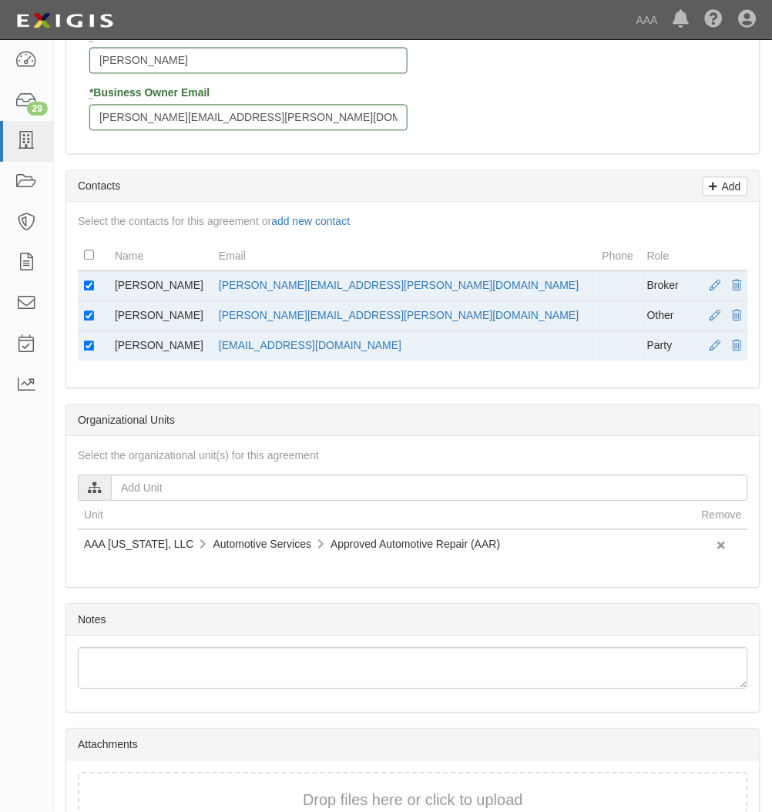
scroll to position [671, 0]
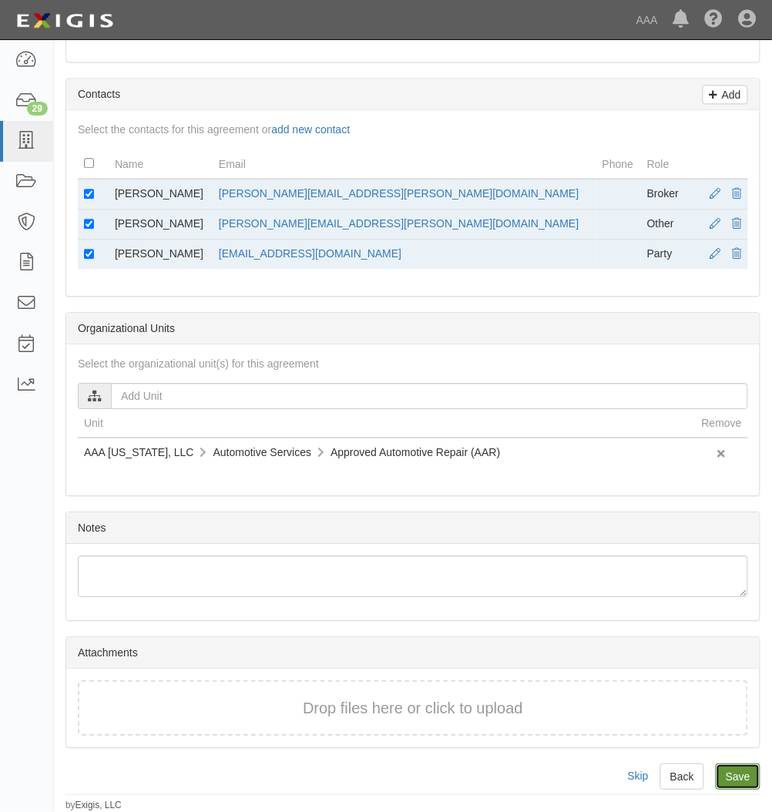
click at [728, 783] on input "Save" at bounding box center [738, 777] width 45 height 26
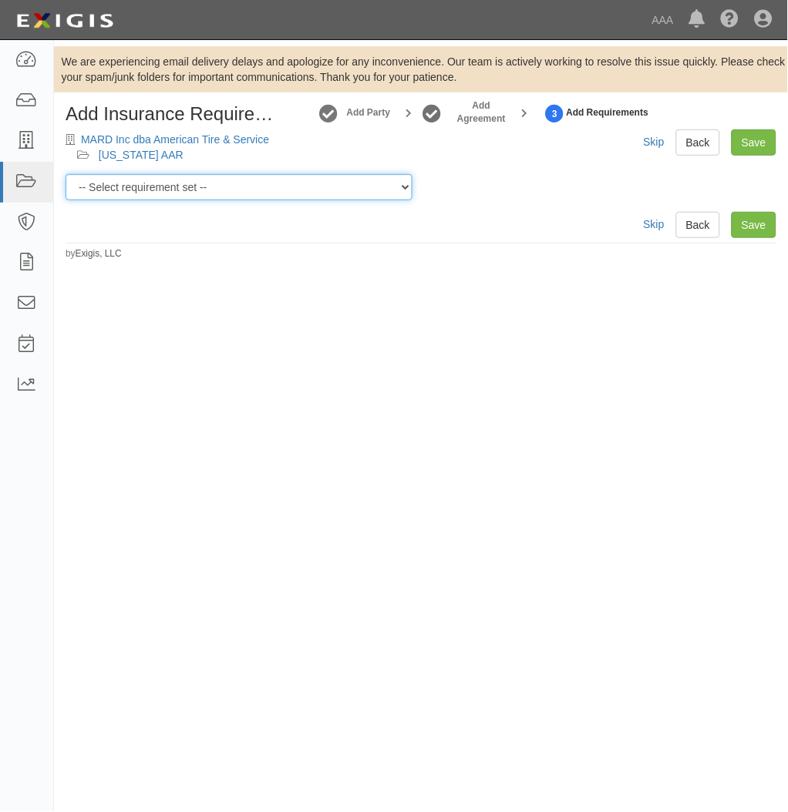
click at [343, 189] on select "-- Select requirement set -- AAA East Central AAR AAA East Central ERS AAA East…" at bounding box center [239, 187] width 347 height 26
select select "16705"
click at [66, 174] on select "-- Select requirement set -- AAA East Central AAR AAA East Central ERS AAA East…" at bounding box center [239, 187] width 347 height 26
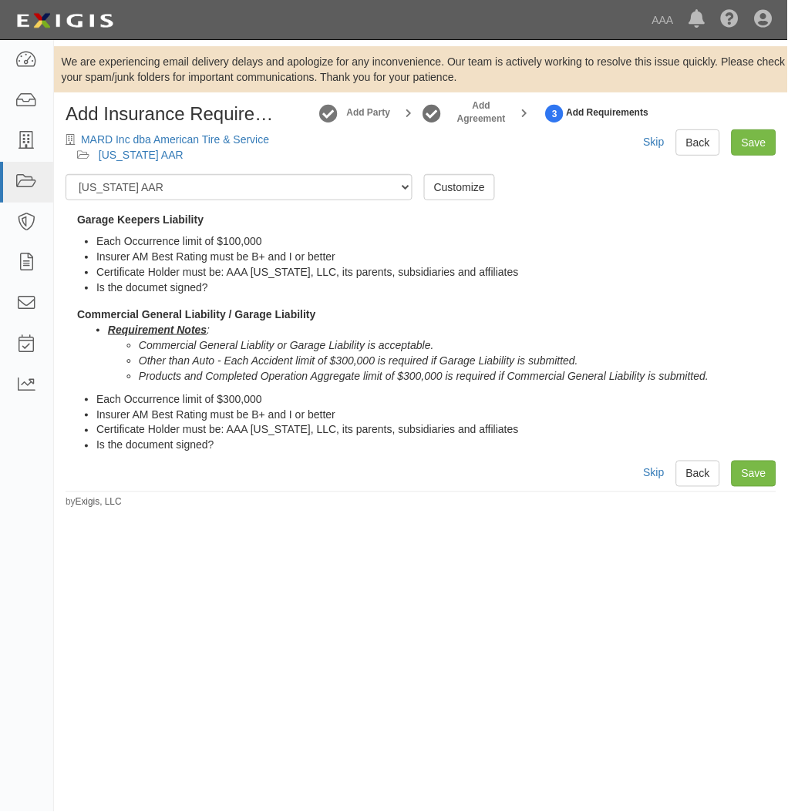
click at [597, 169] on div "Add Insurance Requirements MARD Inc dba American Tire & Service New Mexico AAR …" at bounding box center [421, 139] width 734 height 70
click at [754, 140] on link "Save" at bounding box center [753, 142] width 45 height 26
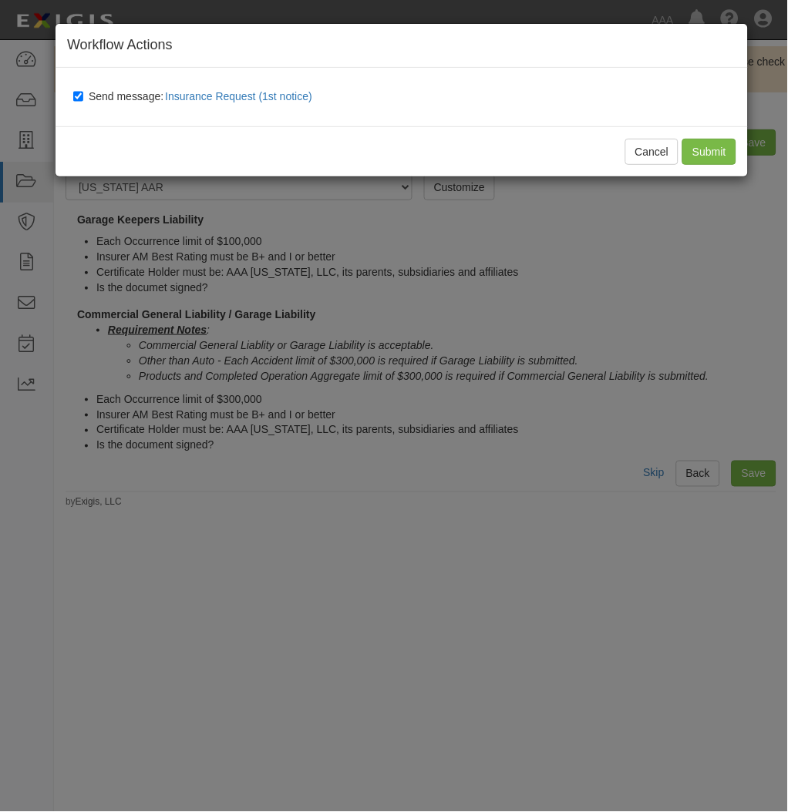
click at [109, 86] on div "Send message: Insurance Request (1st notice)" at bounding box center [405, 96] width 686 height 35
click at [112, 90] on span "Send message: Insurance Request (1st notice)" at bounding box center [204, 96] width 230 height 12
click at [83, 90] on input "Send message: Insurance Request (1st notice)" at bounding box center [78, 96] width 10 height 12
checkbox input "false"
click at [713, 142] on input "Submit" at bounding box center [709, 152] width 54 height 26
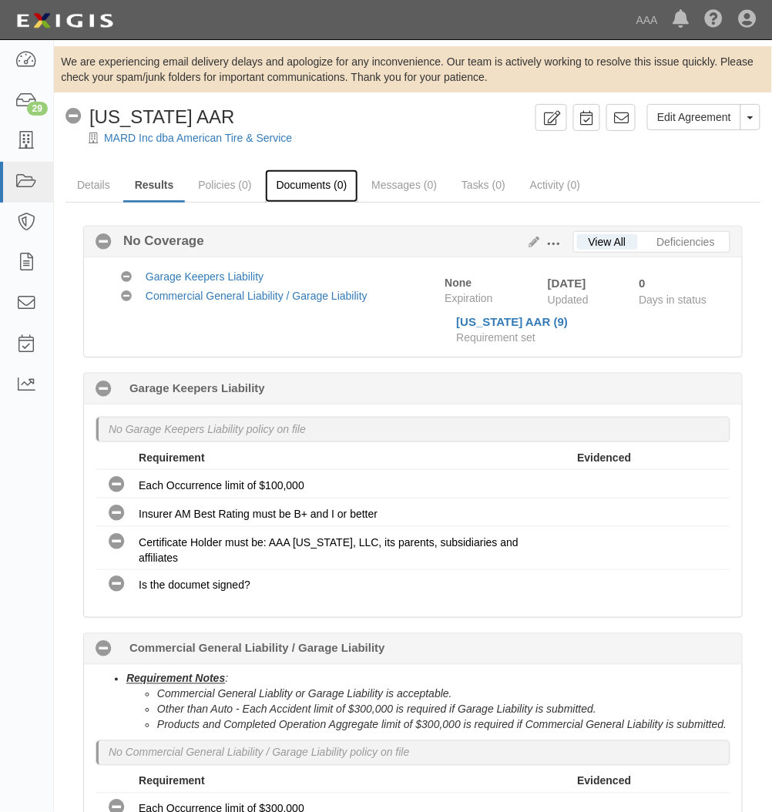
click at [331, 194] on link "Documents (0)" at bounding box center [312, 186] width 94 height 33
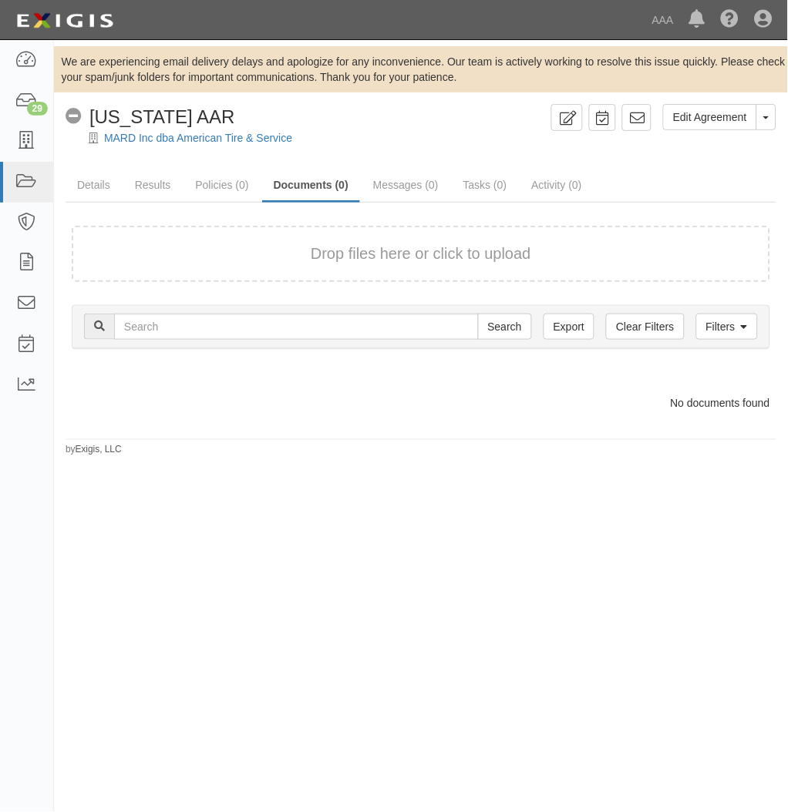
drag, startPoint x: 309, startPoint y: 568, endPoint x: 243, endPoint y: 551, distance: 68.4
click at [309, 568] on div "We are experiencing email delivery delays and apologize for any inconvenience. …" at bounding box center [394, 411] width 788 height 731
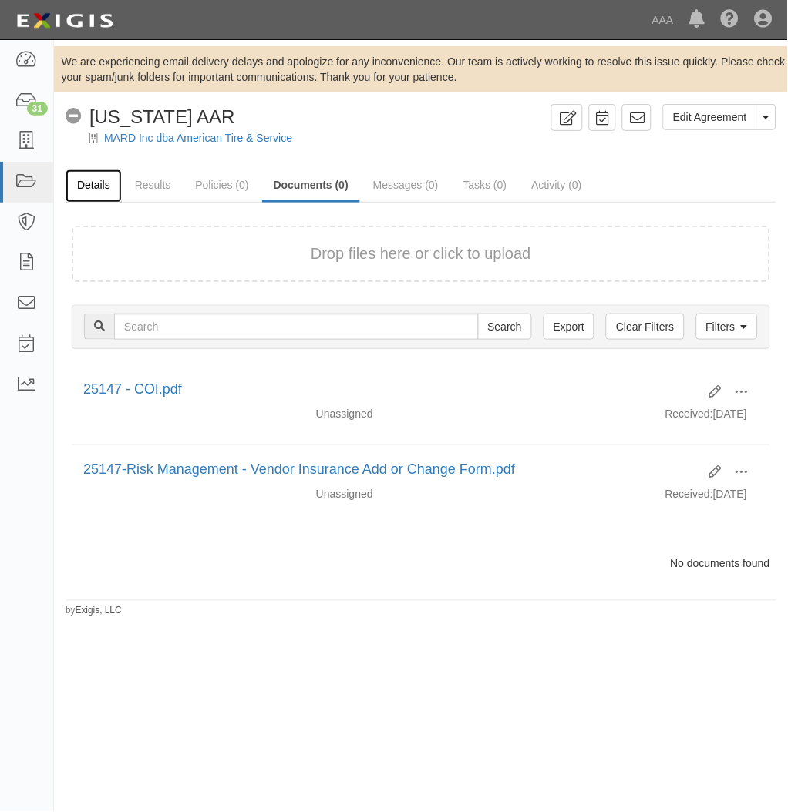
click at [83, 184] on link "Details" at bounding box center [94, 186] width 56 height 33
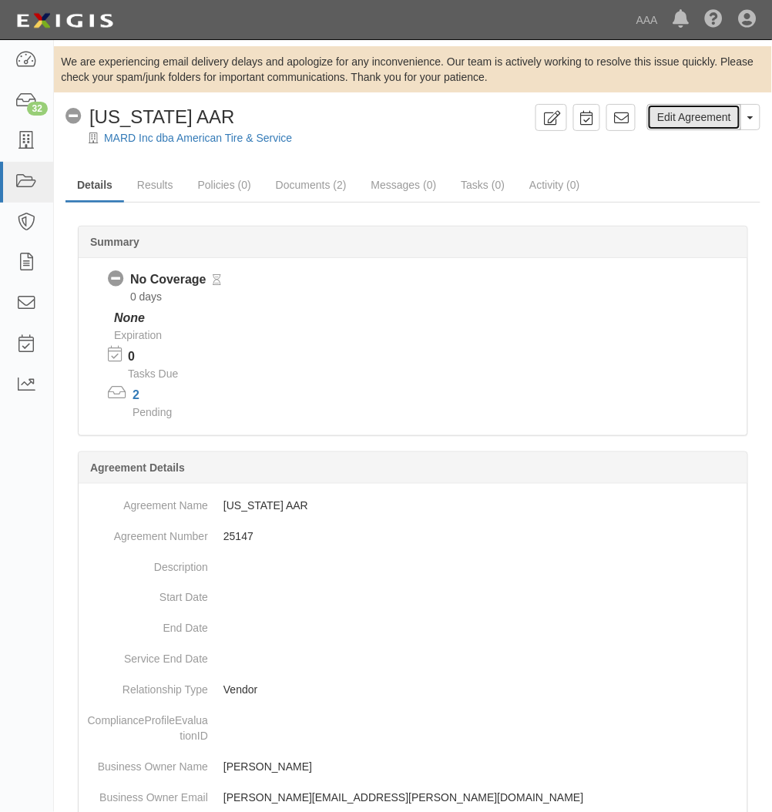
click at [701, 117] on link "Edit Agreement" at bounding box center [694, 117] width 94 height 26
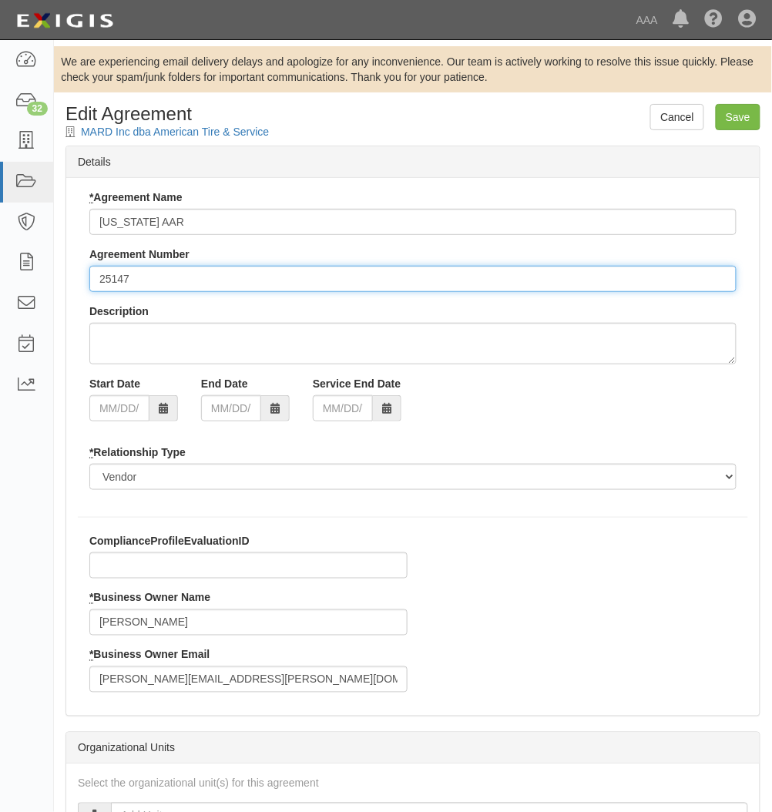
drag, startPoint x: 264, startPoint y: 291, endPoint x: 180, endPoint y: 268, distance: 87.7
click at [264, 288] on input "25147" at bounding box center [412, 279] width 647 height 26
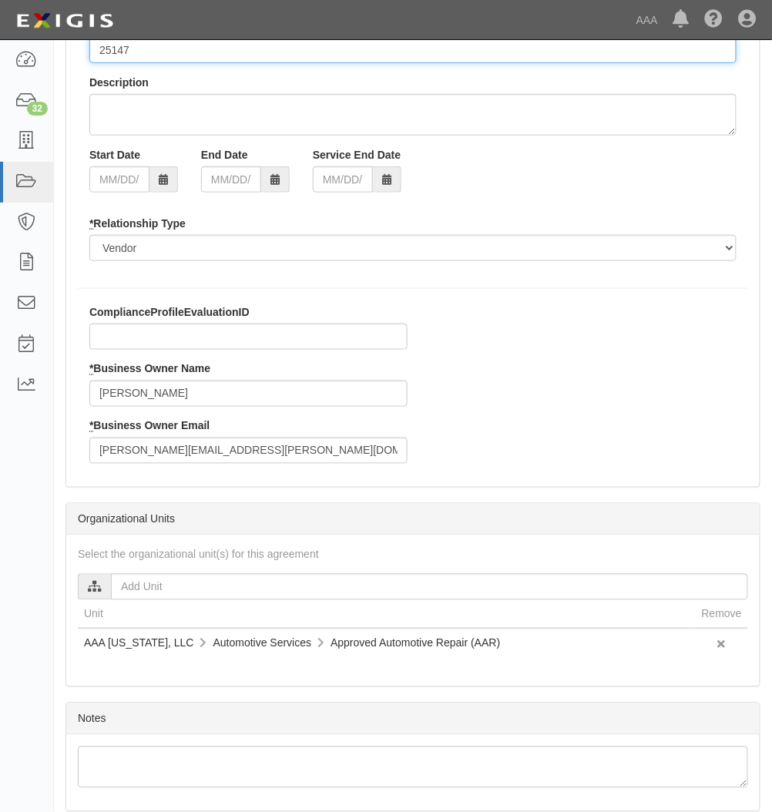
scroll to position [291, 0]
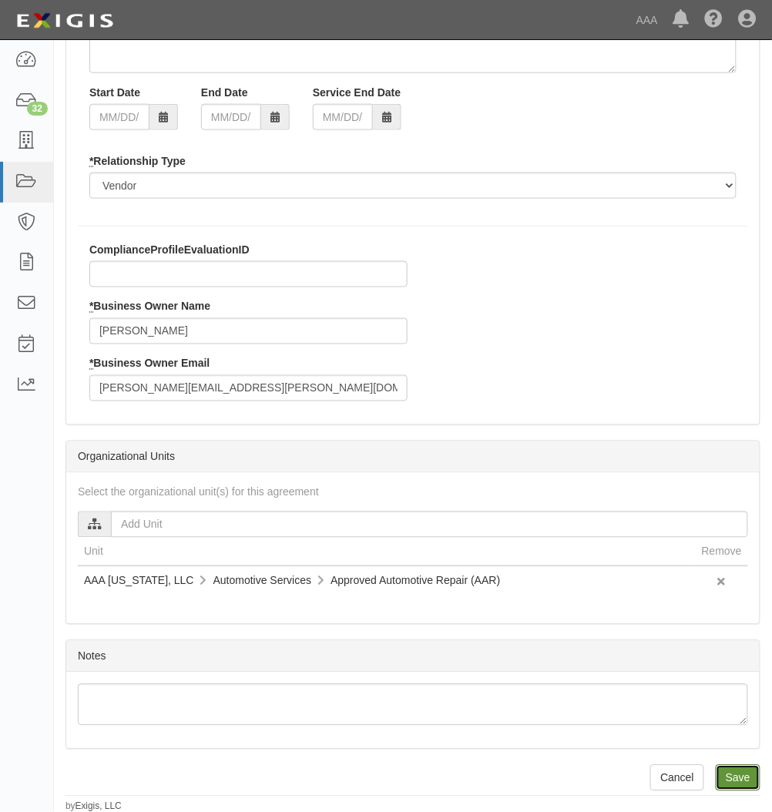
click at [738, 786] on input "Save" at bounding box center [738, 778] width 45 height 26
